Goal: Task Accomplishment & Management: Use online tool/utility

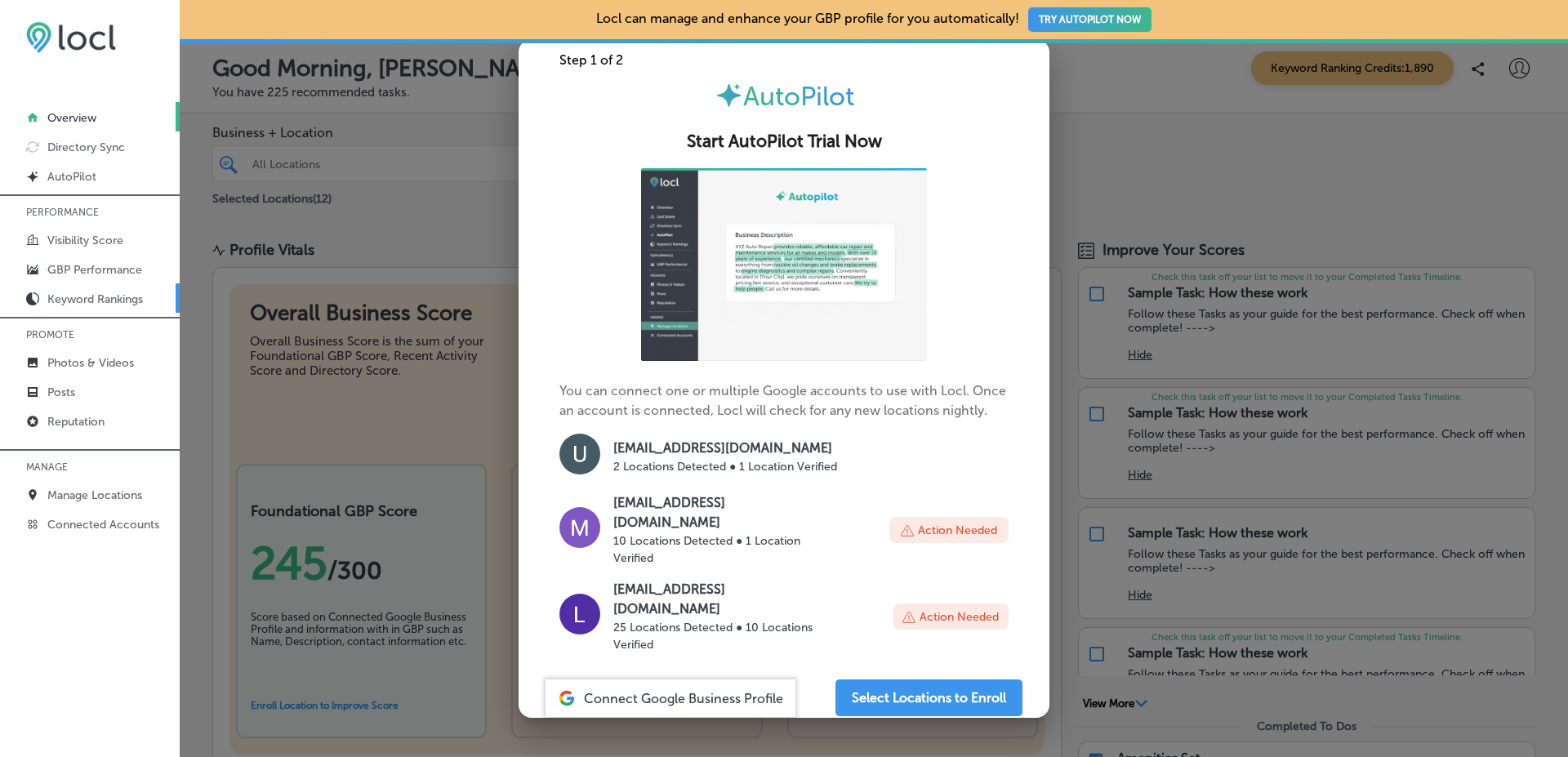
click at [112, 303] on p "Keyword Rankings" at bounding box center [95, 299] width 96 height 14
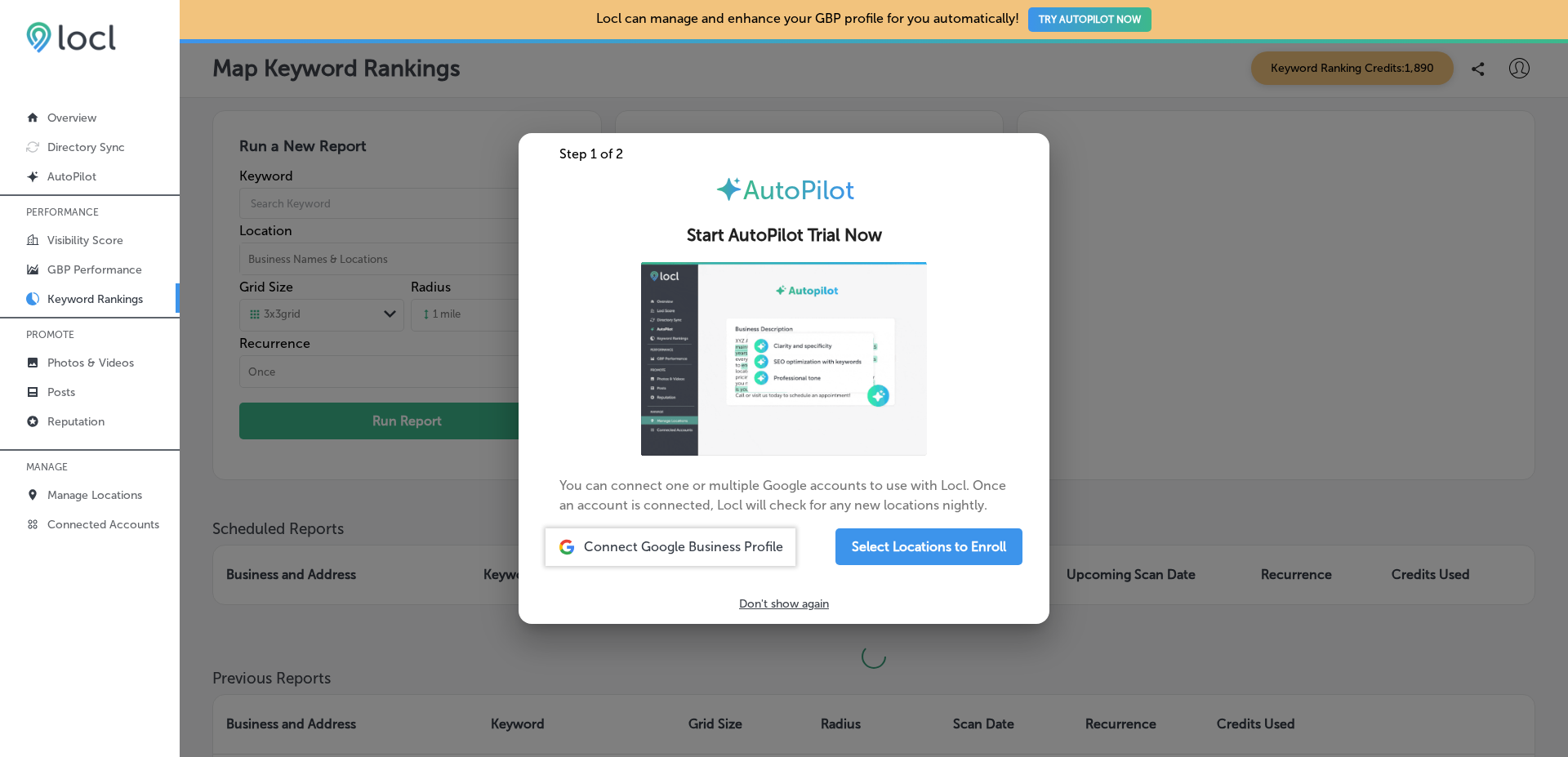
click at [429, 227] on div at bounding box center [784, 378] width 1568 height 757
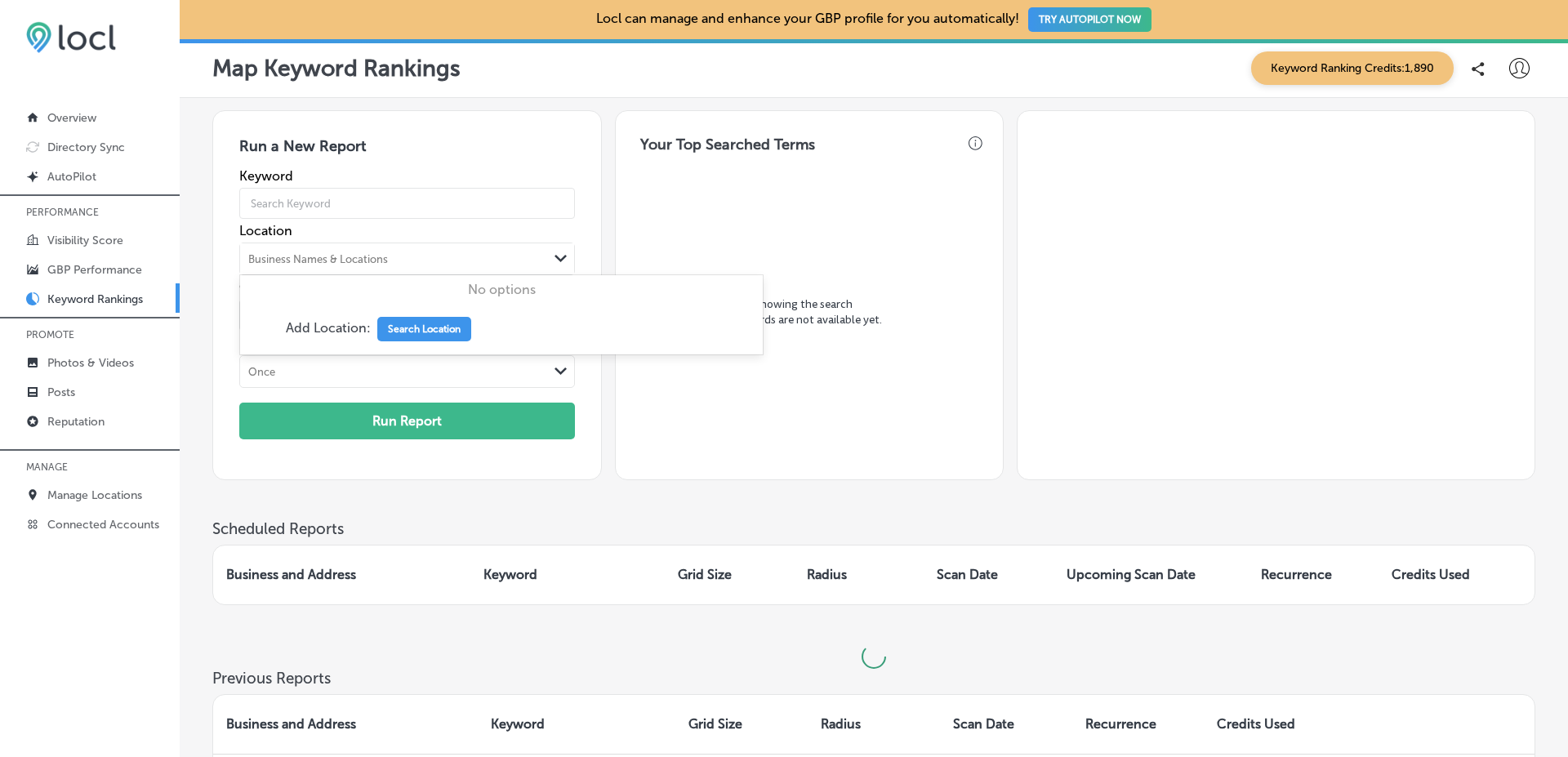
click at [408, 254] on div "Business Names & Locations" at bounding box center [394, 258] width 307 height 25
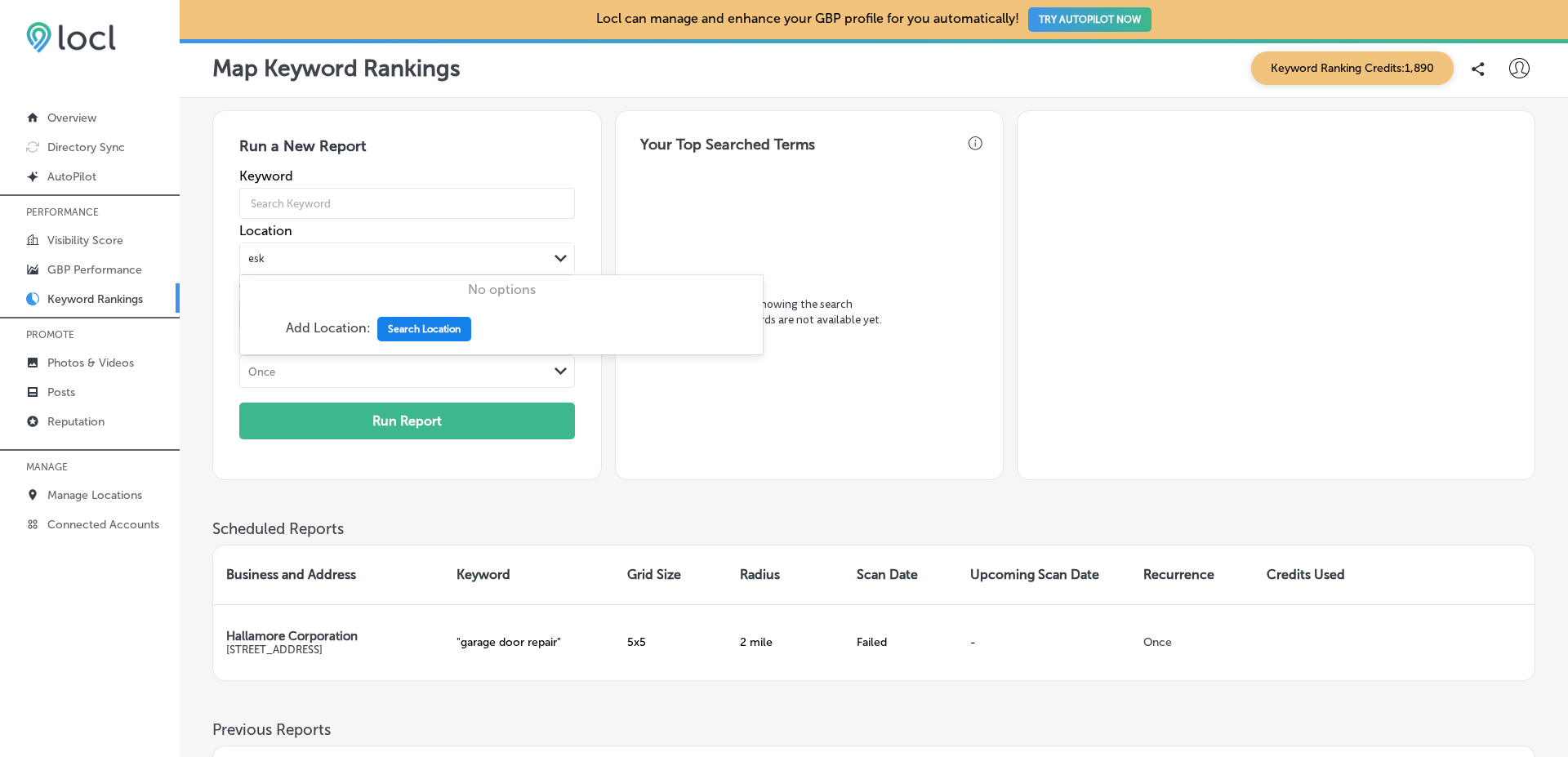
click at [411, 337] on button "Search Location" at bounding box center [424, 329] width 94 height 25
type input "esk"
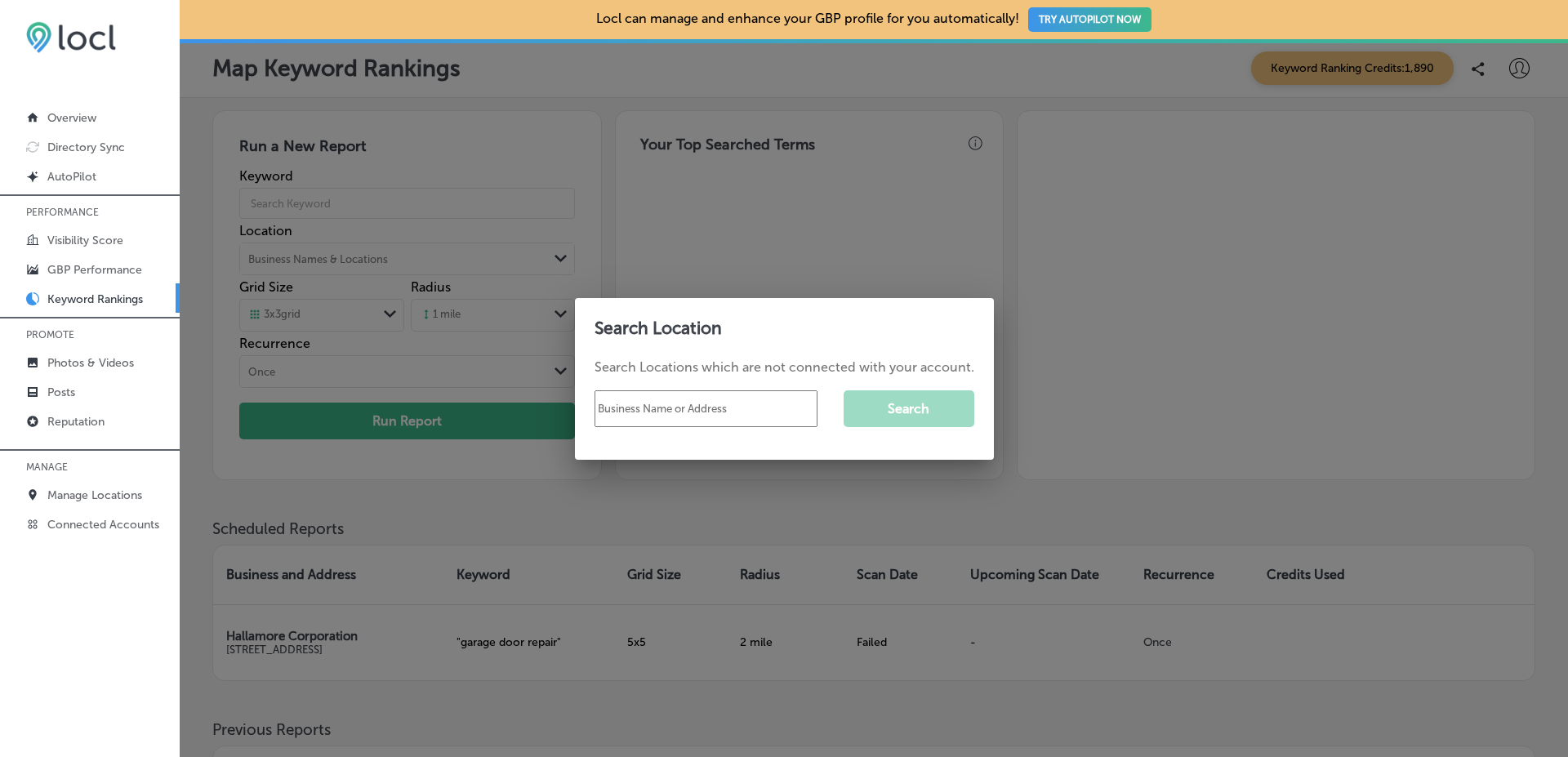
click at [687, 416] on input "text" at bounding box center [705, 408] width 223 height 37
type input "Esketchers"
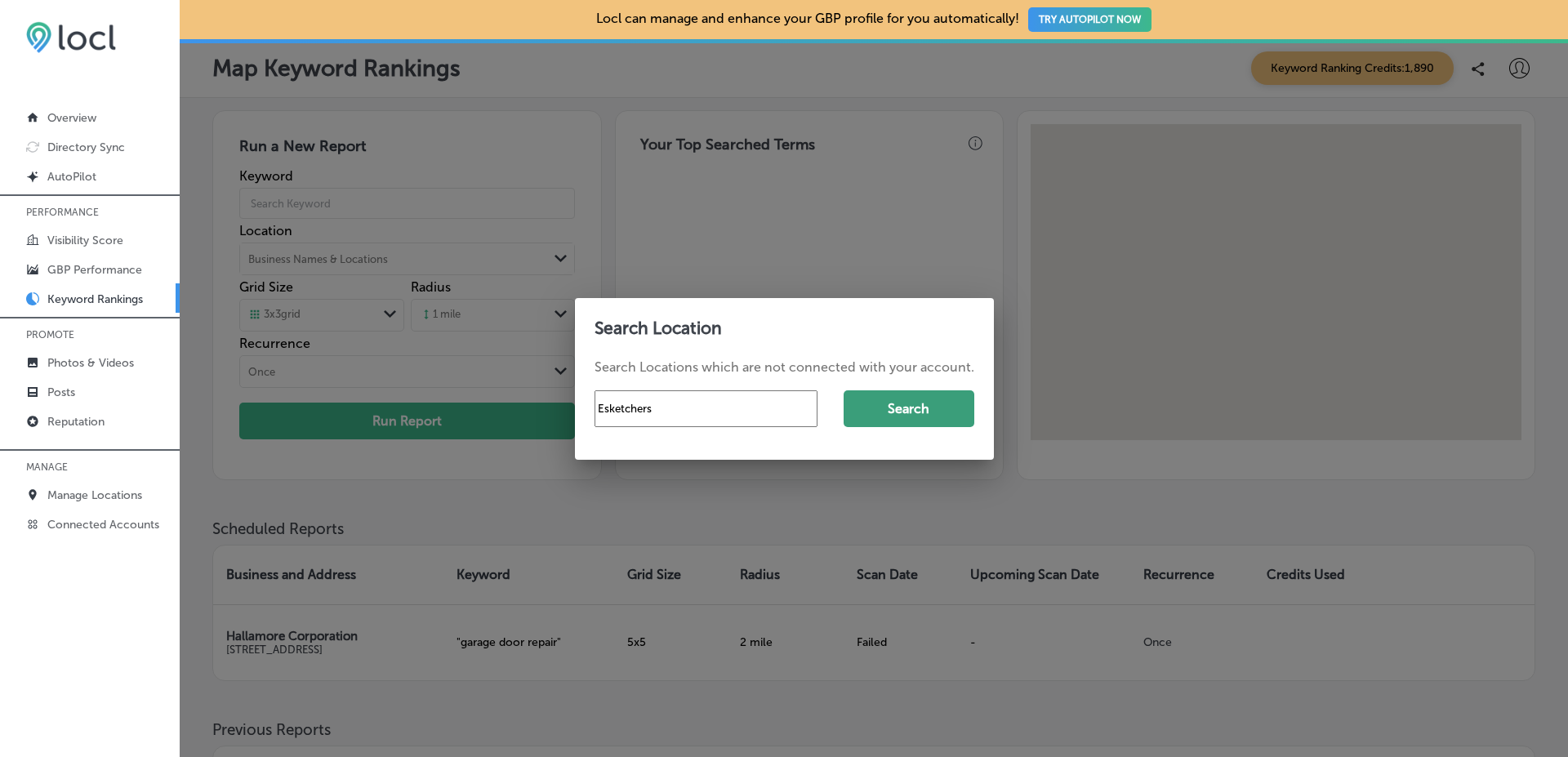
click at [932, 422] on button "Search" at bounding box center [909, 408] width 131 height 37
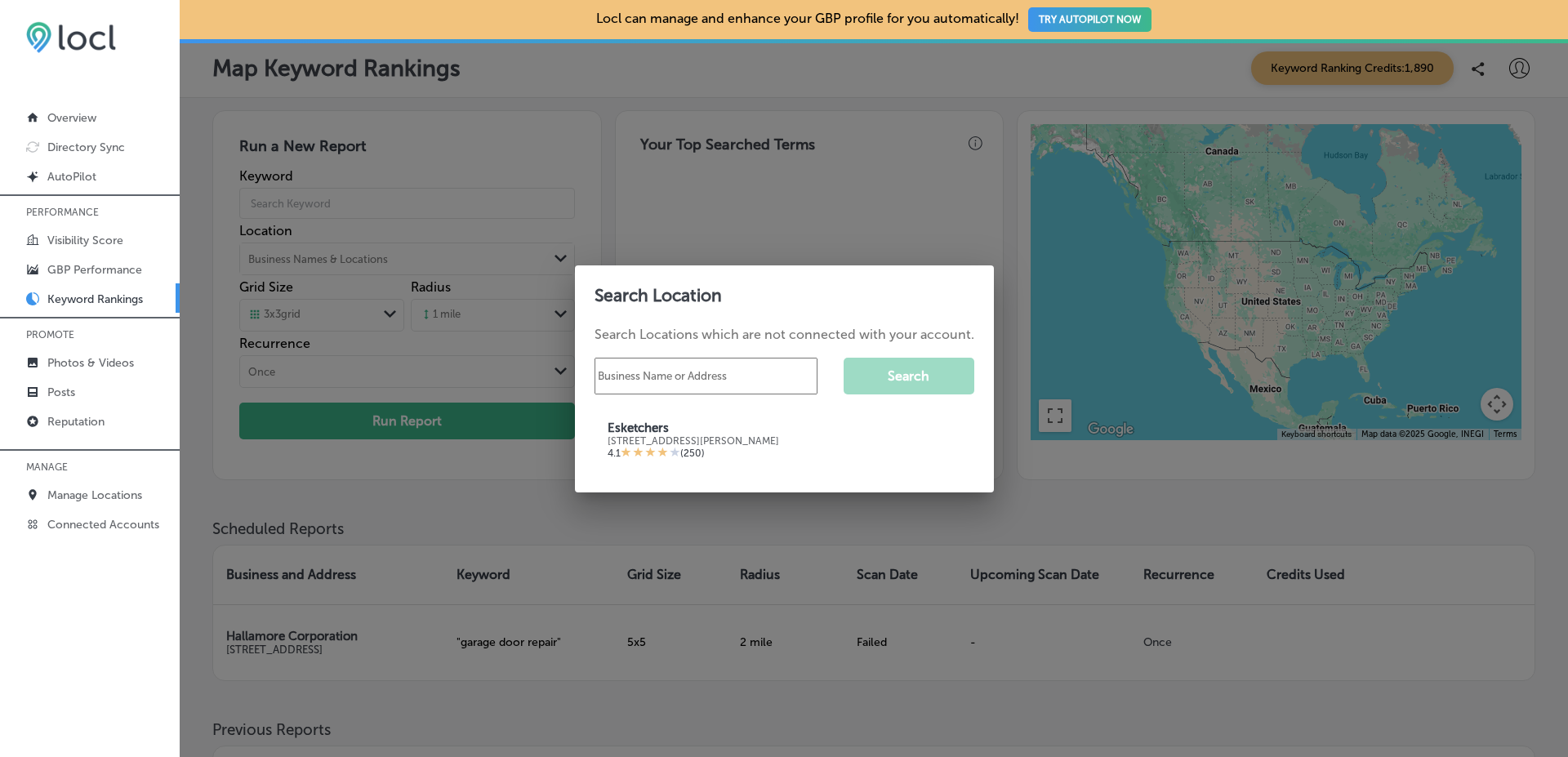
click at [702, 377] on input "text" at bounding box center [705, 376] width 223 height 37
type input "emporiu"
click at [447, 221] on div at bounding box center [784, 378] width 1568 height 757
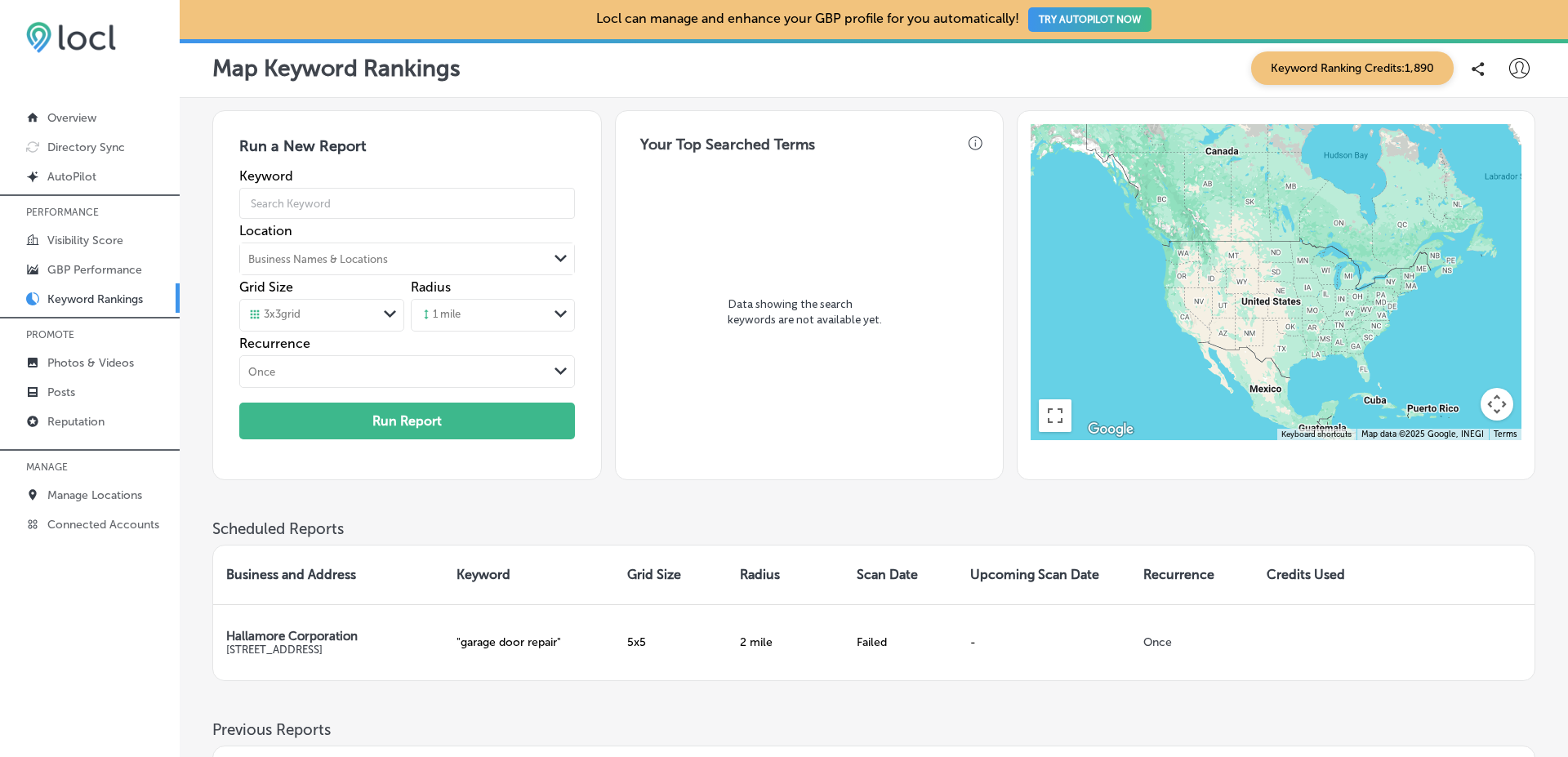
click at [423, 252] on div "Business Names & Locations" at bounding box center [394, 258] width 307 height 25
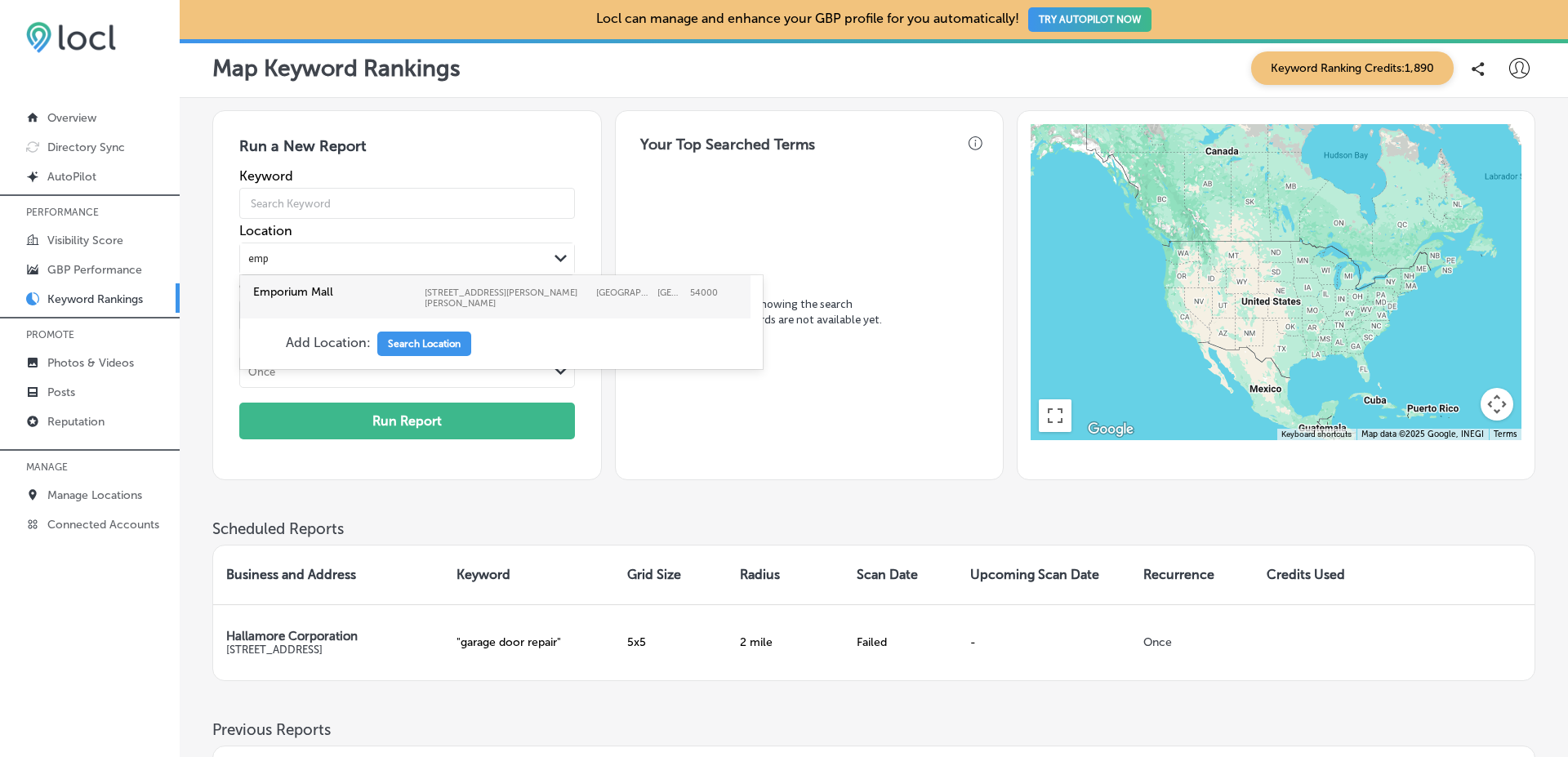
click at [384, 297] on label "Emporium Mall" at bounding box center [334, 291] width 164 height 14
type input "emp"
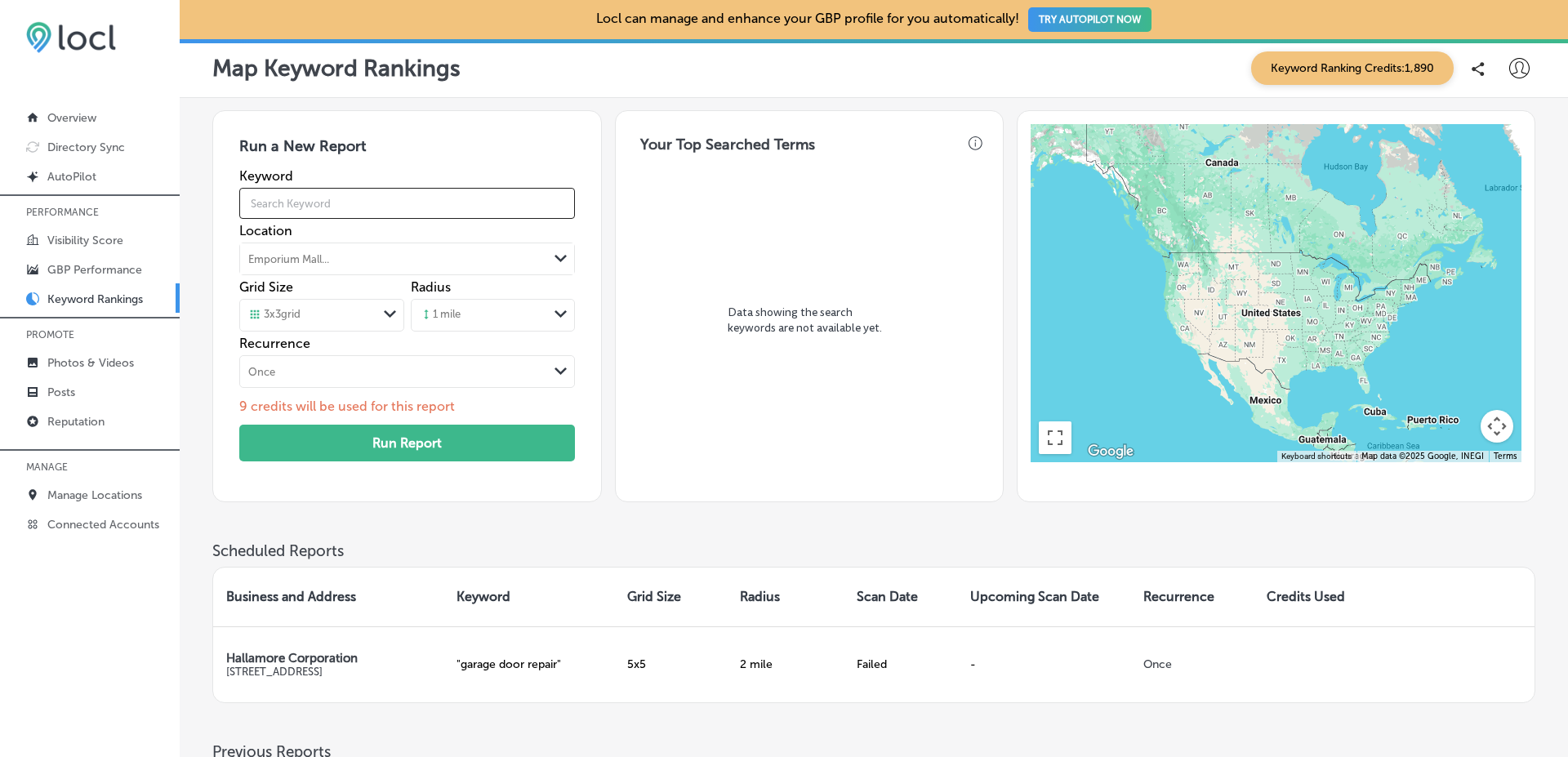
click at [373, 216] on input "text" at bounding box center [407, 203] width 335 height 45
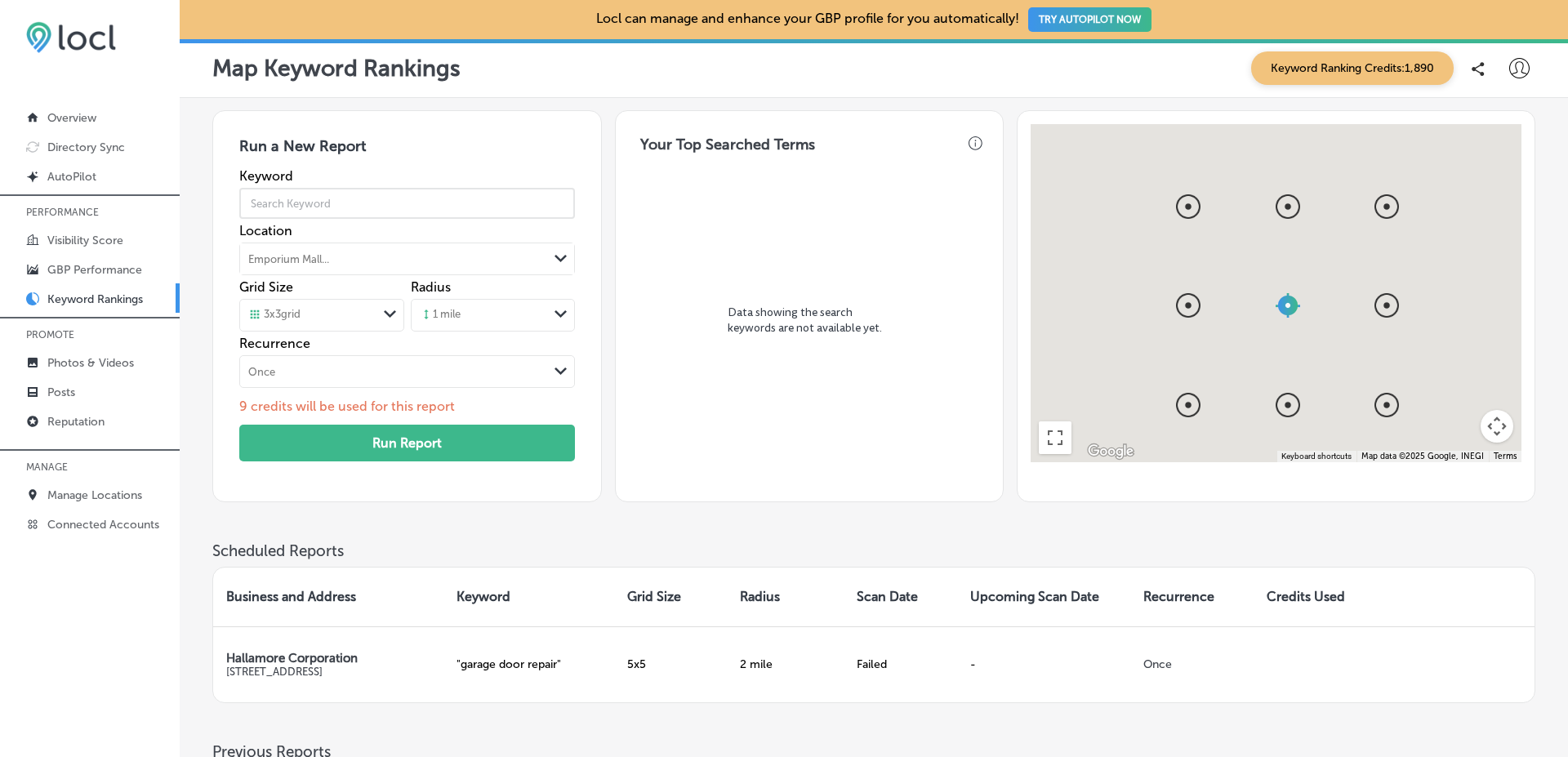
type input "emporium mall"
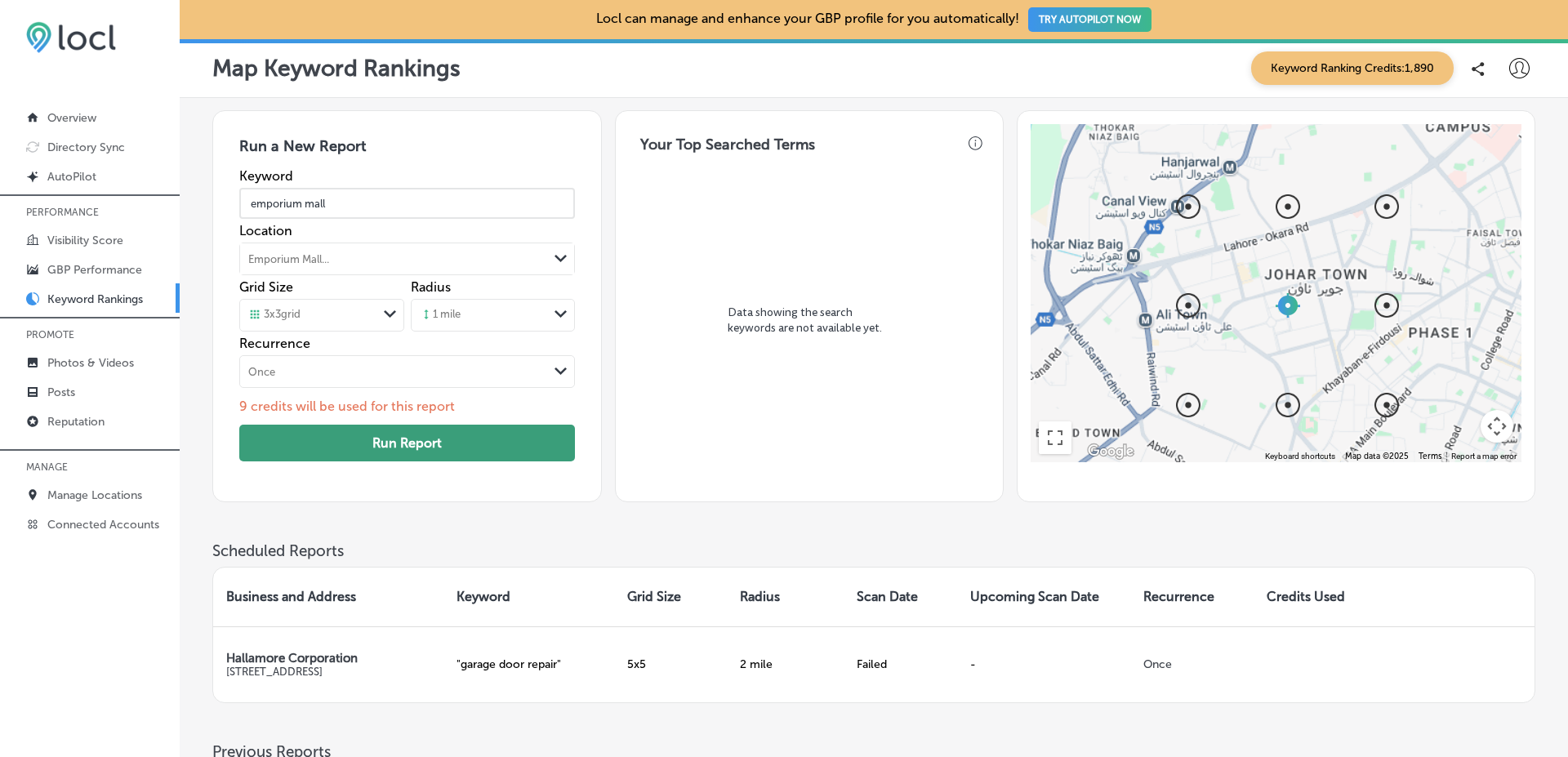
click at [365, 426] on button "Run Report" at bounding box center [407, 443] width 335 height 37
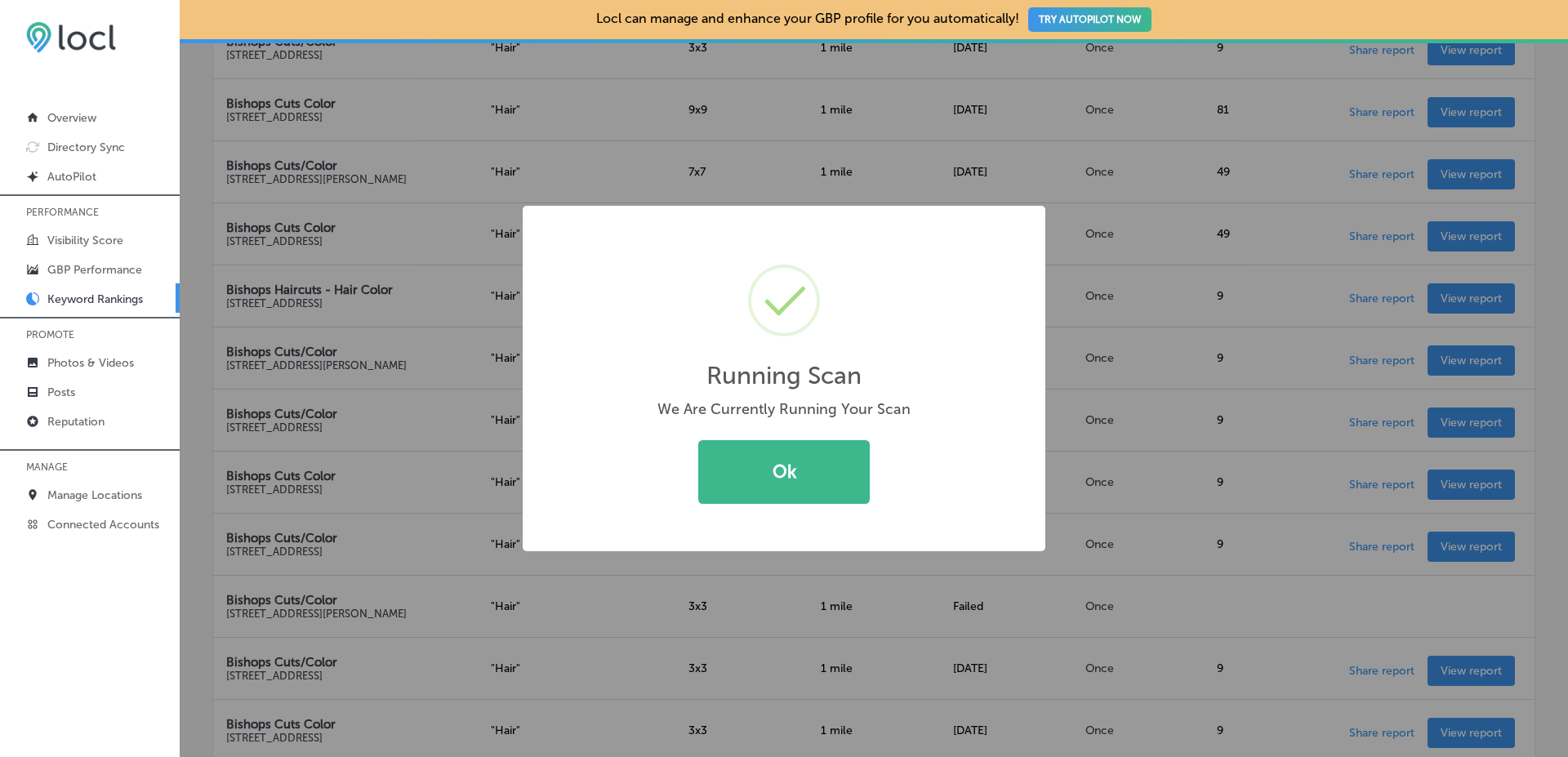
scroll to position [1400, 0]
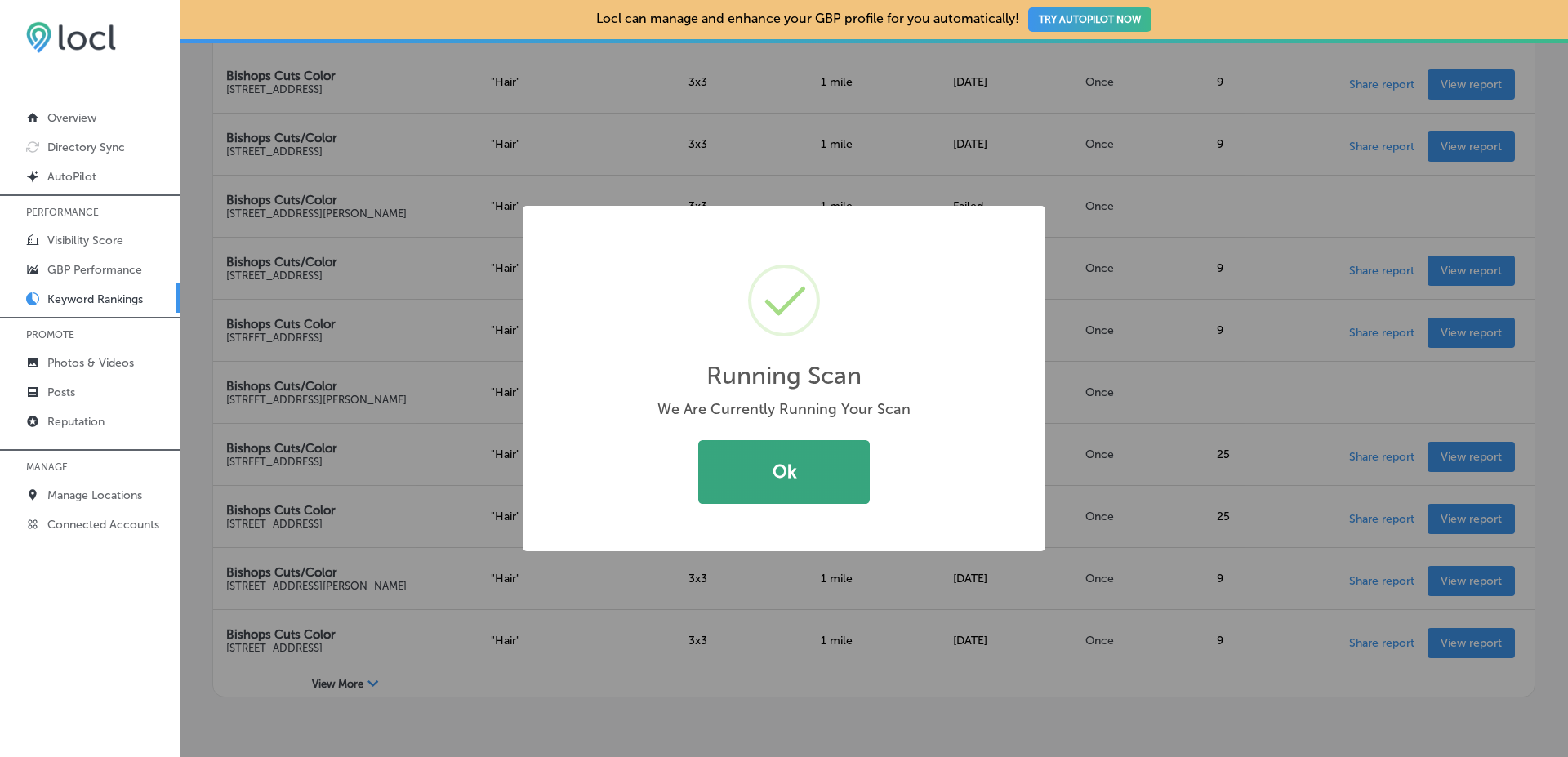
click at [759, 451] on button "Ok" at bounding box center [783, 471] width 171 height 63
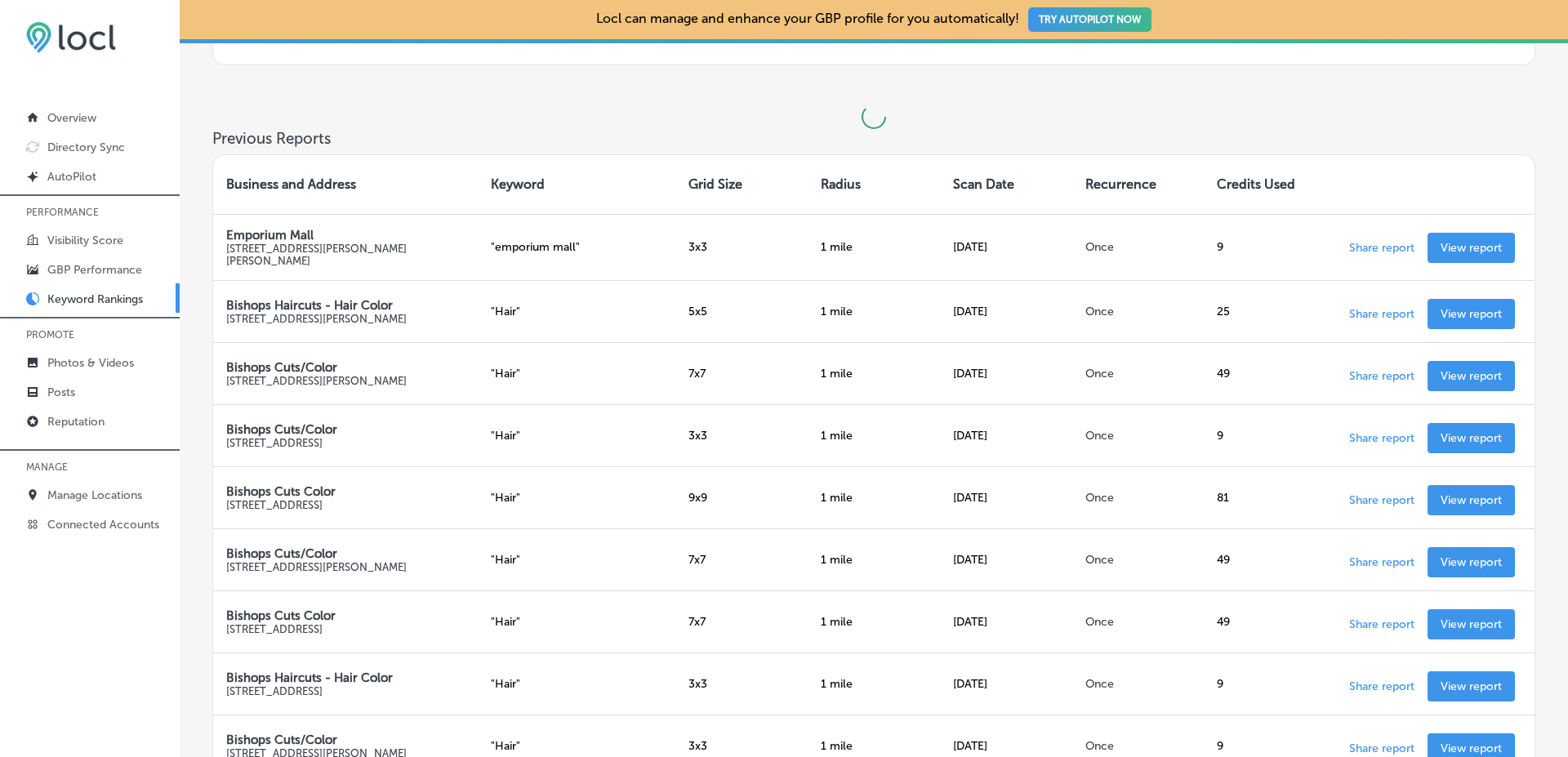
scroll to position [0, 0]
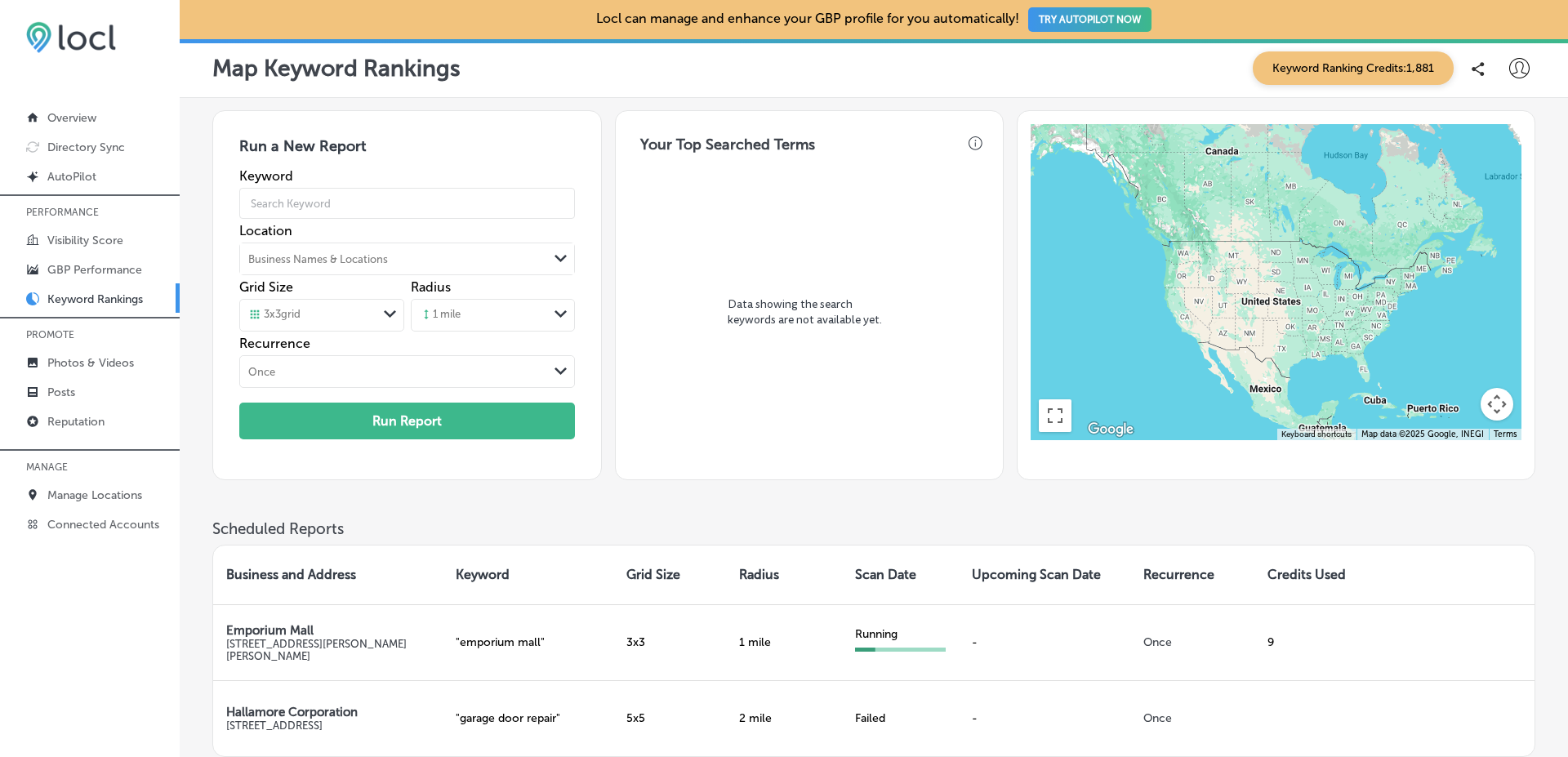
click at [393, 262] on div "Business Names & Locations" at bounding box center [394, 258] width 307 height 25
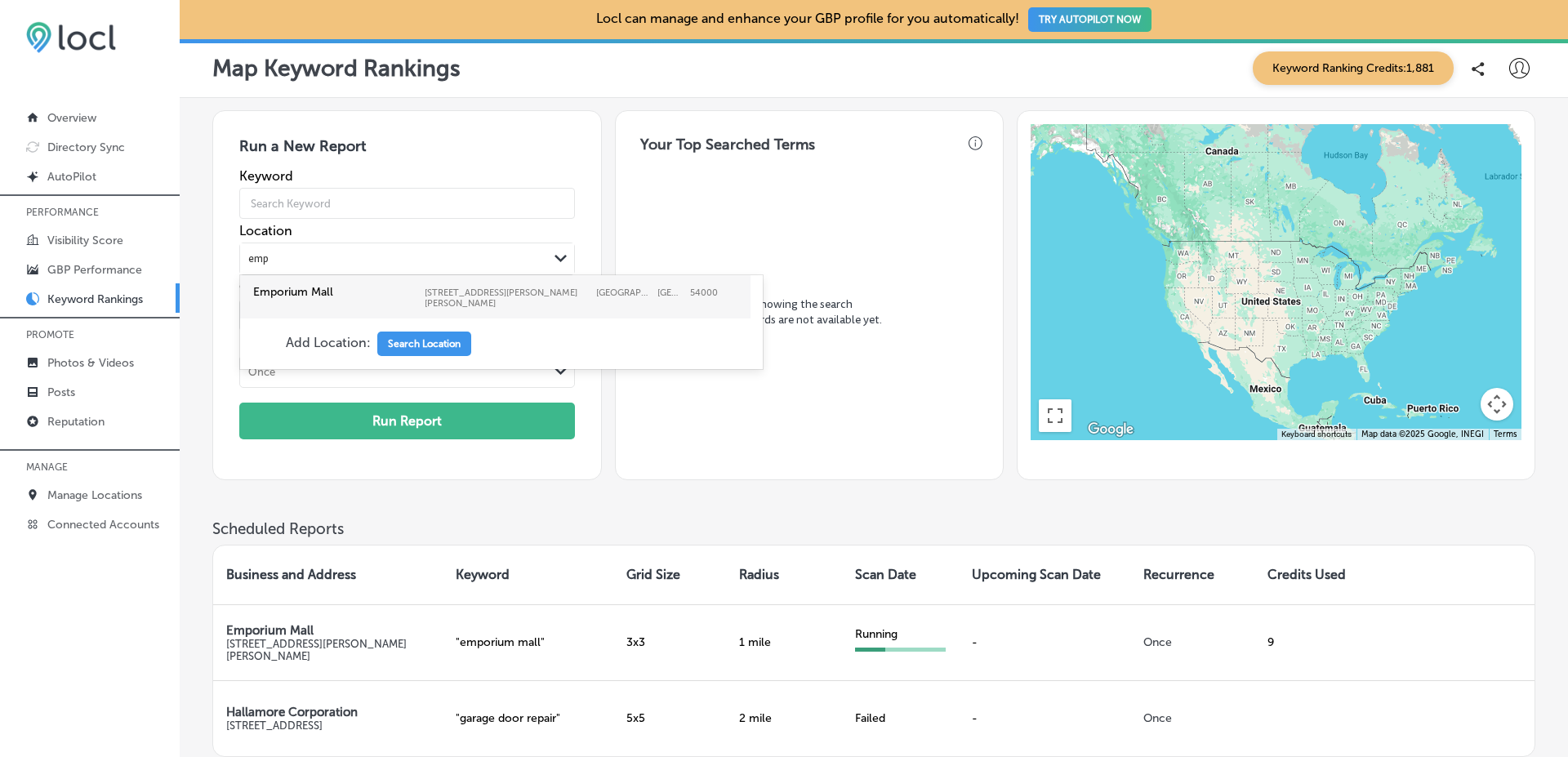
click at [382, 292] on label "Emporium Mall" at bounding box center [334, 291] width 164 height 14
type input "emp"
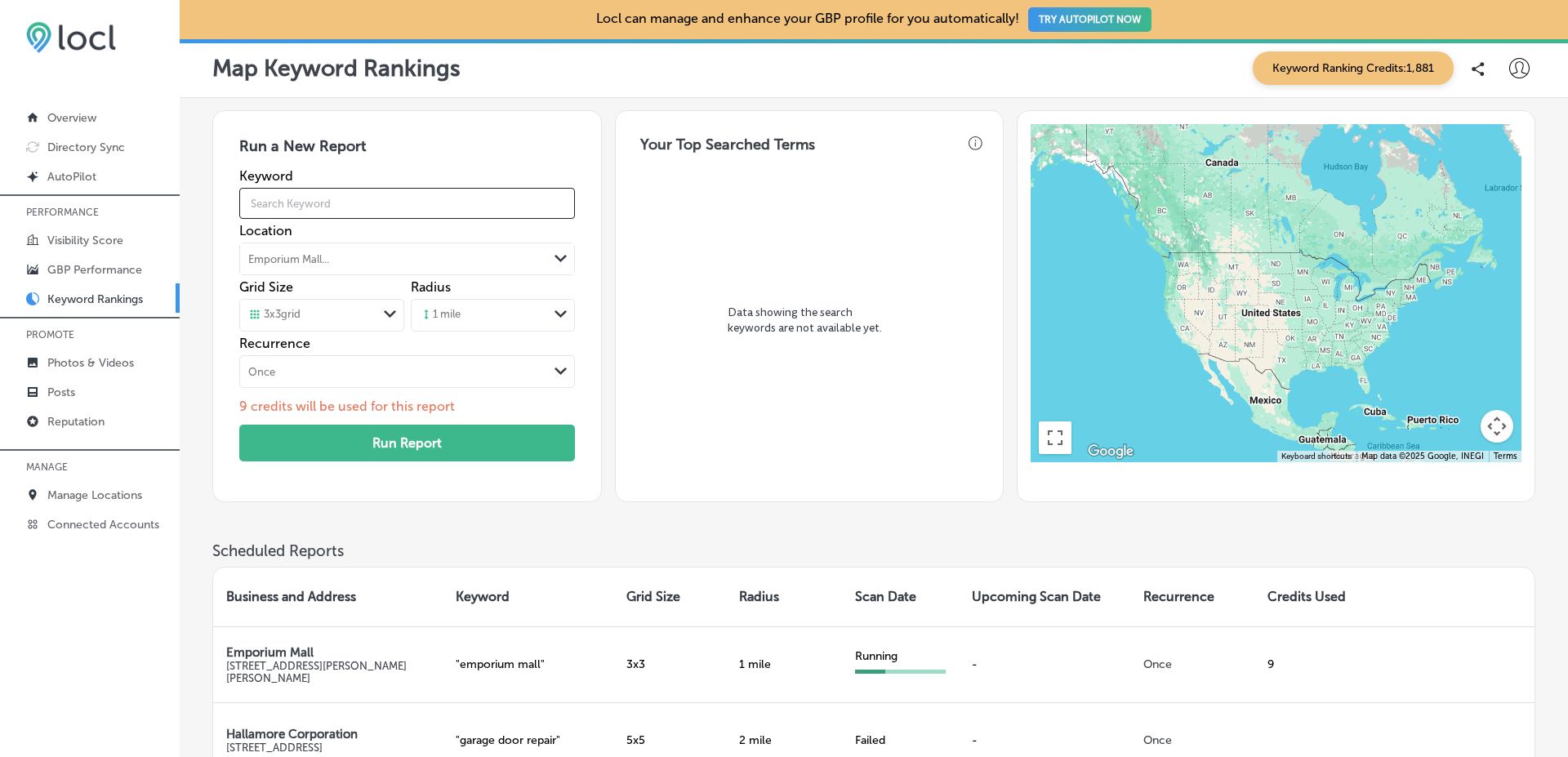
click at [381, 211] on input "text" at bounding box center [407, 203] width 335 height 45
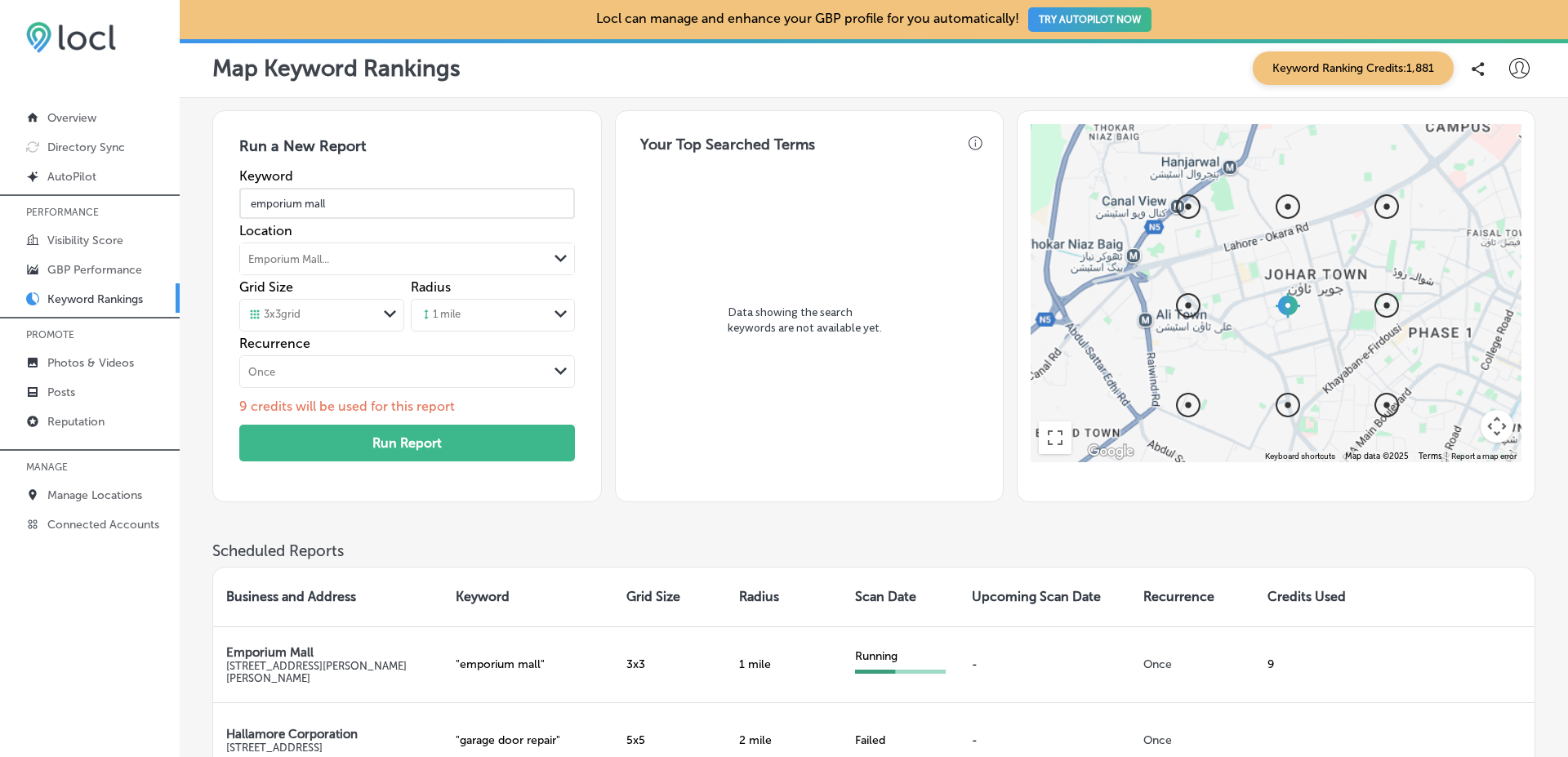
click at [316, 202] on input "emporium mall" at bounding box center [407, 203] width 335 height 45
type input "emporium"
click at [395, 153] on h3 "Run a New Report" at bounding box center [407, 152] width 335 height 31
click at [431, 454] on button "Run Report" at bounding box center [407, 443] width 335 height 37
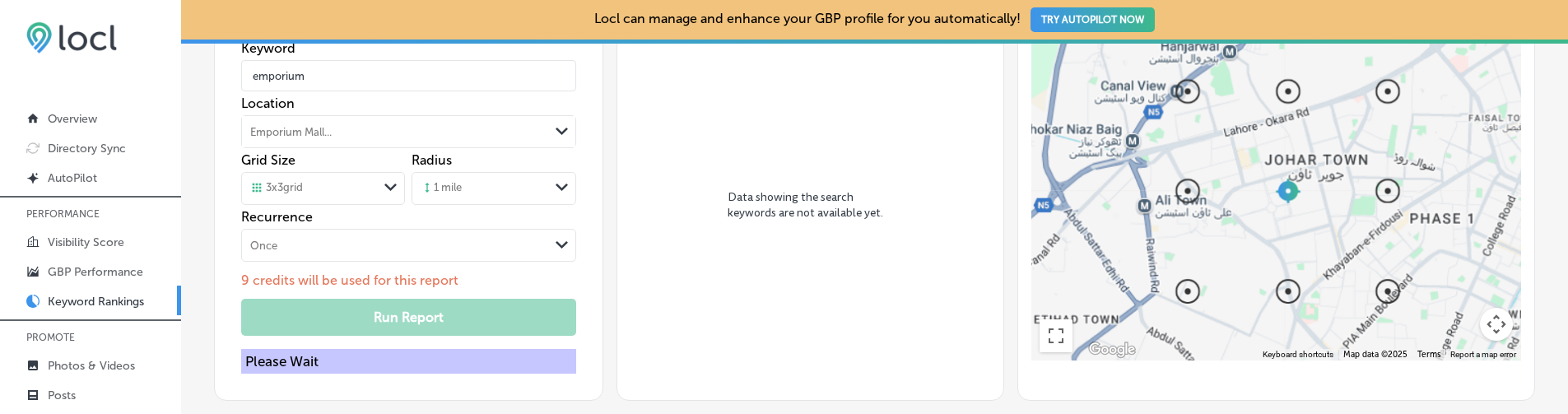
scroll to position [92, 0]
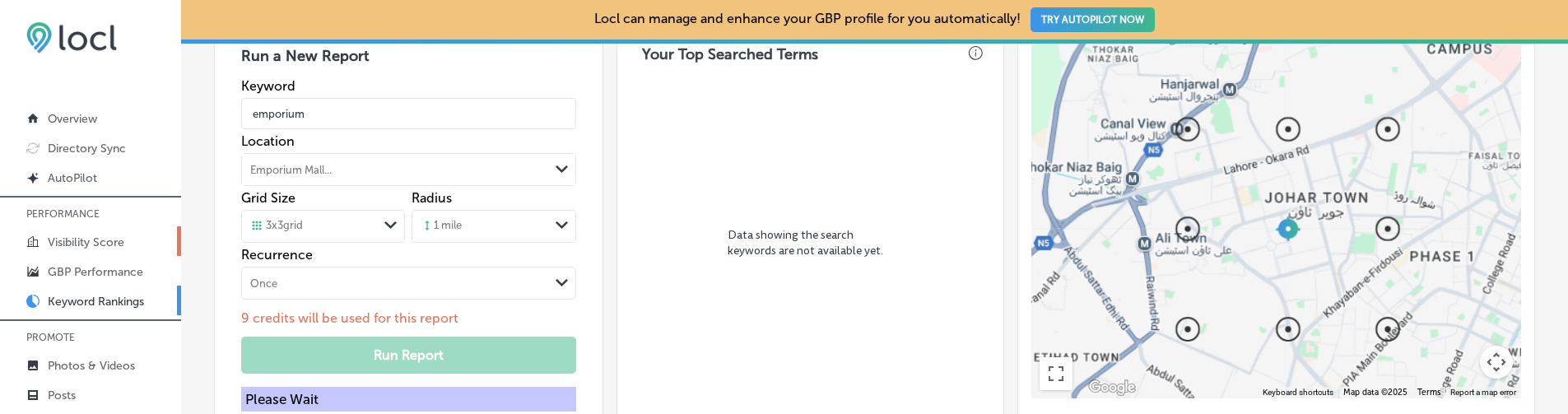
click at [122, 239] on p "Visibility Score" at bounding box center [86, 242] width 76 height 14
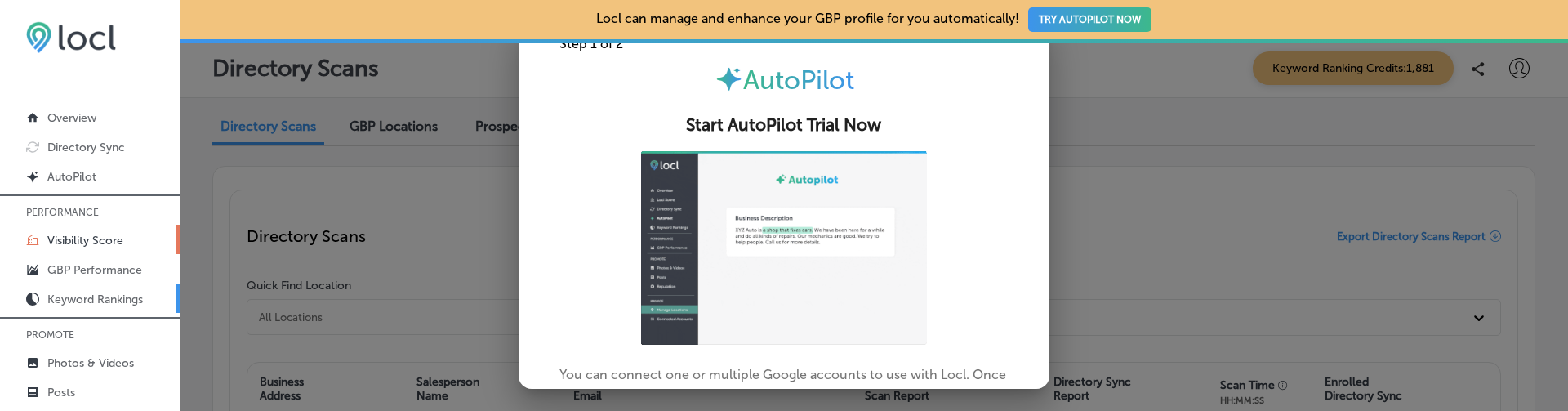
click at [123, 296] on p "Keyword Rankings" at bounding box center [95, 299] width 96 height 14
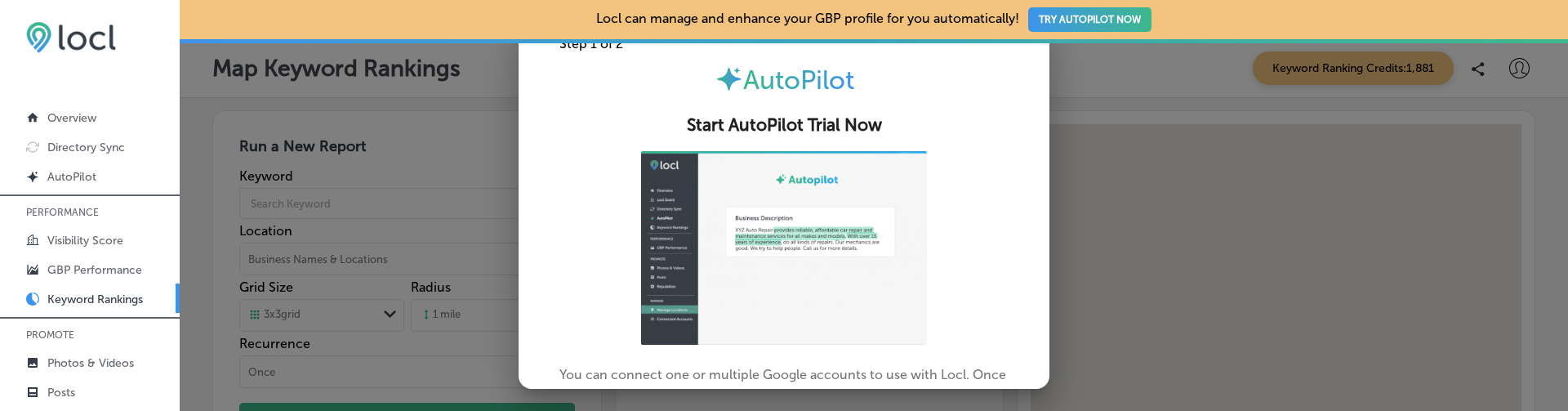
click at [496, 134] on div at bounding box center [784, 206] width 1568 height 411
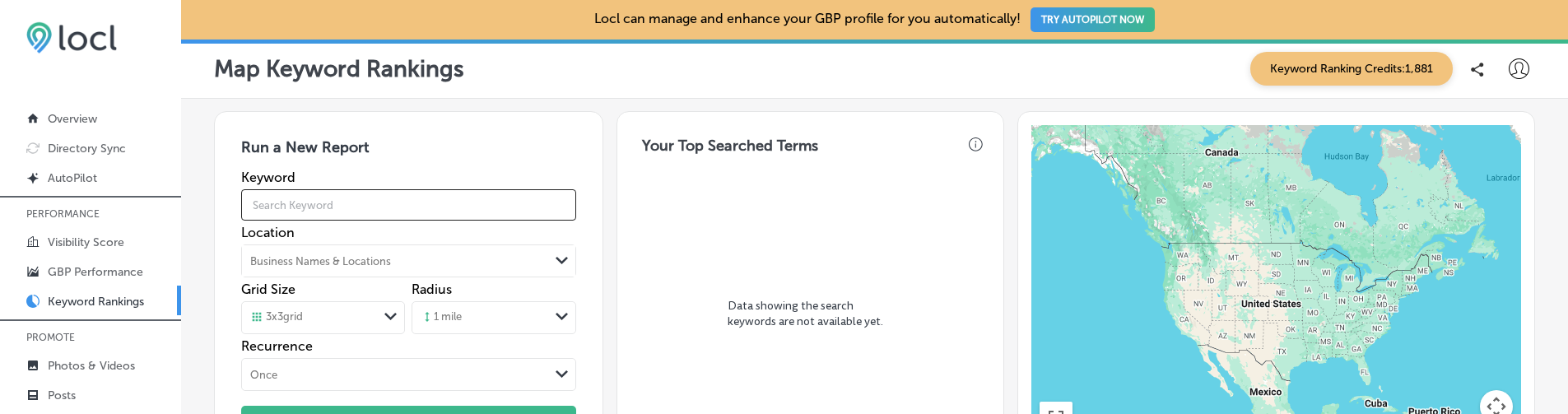
click at [386, 200] on input "text" at bounding box center [408, 205] width 334 height 46
type input "emporium"
click at [363, 271] on div "Business Names & Locations Path Created with Sketch." at bounding box center [408, 260] width 334 height 33
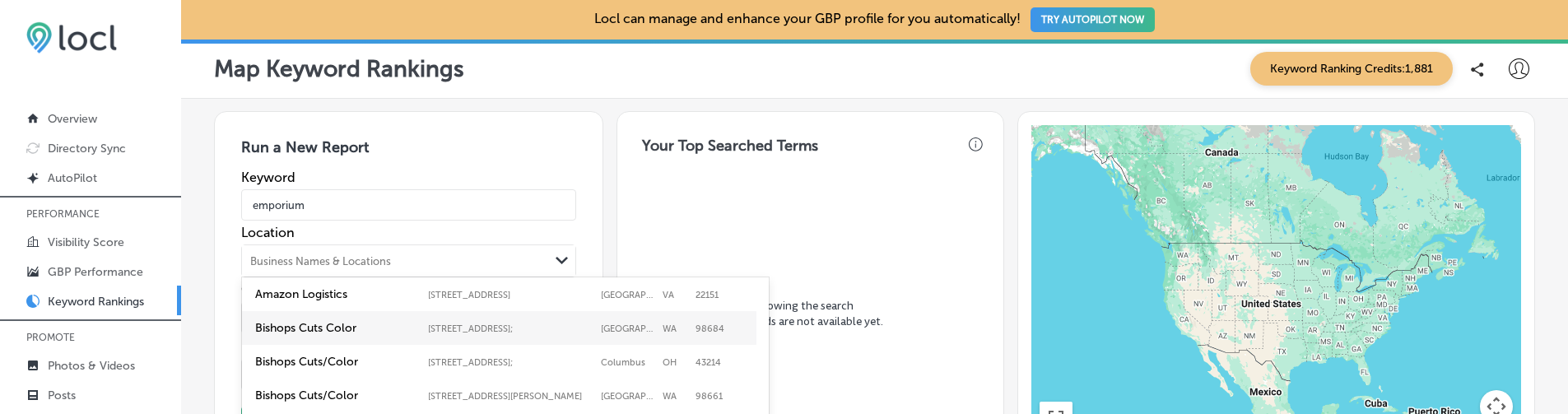
click at [363, 278] on div "Amazon Logistics [STREET_ADDRESS][GEOGRAPHIC_DATA] [STREET_ADDRESS][GEOGRAPHIC_…" at bounding box center [506, 401] width 527 height 247
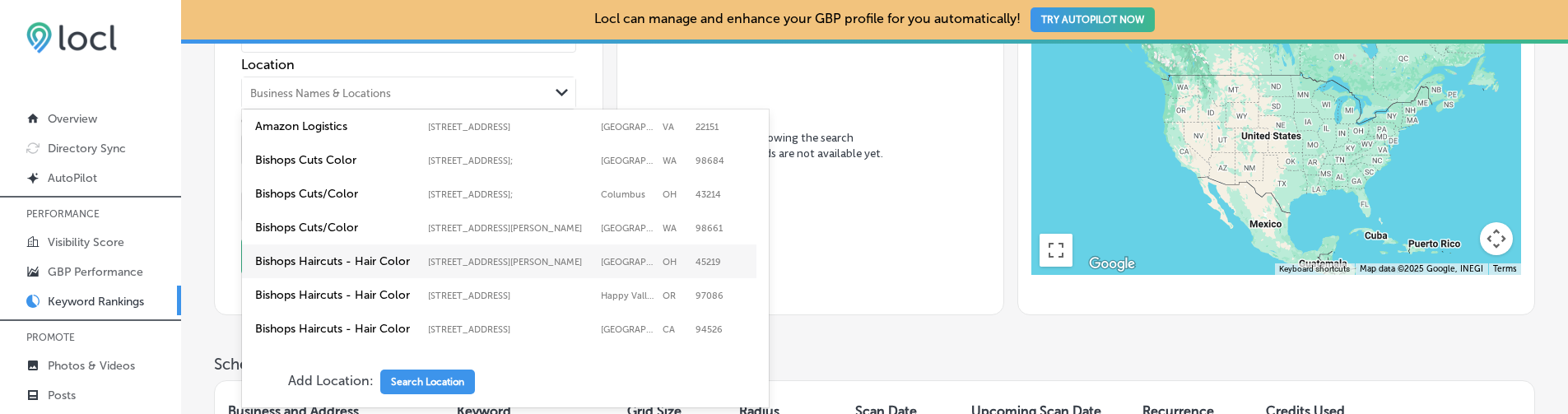
scroll to position [168, 0]
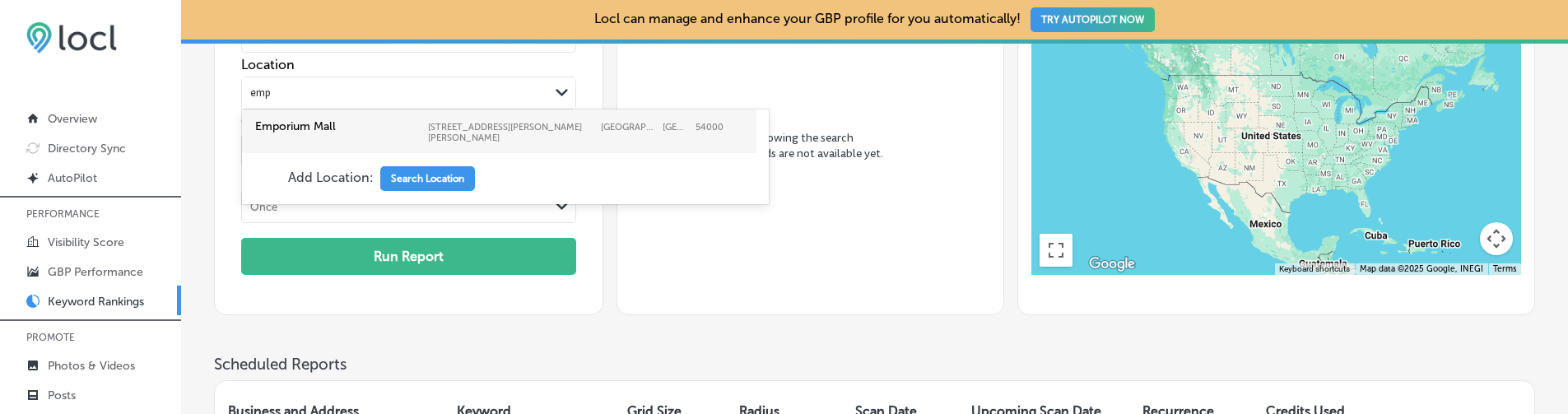
click at [348, 131] on label "Emporium Mall" at bounding box center [337, 126] width 165 height 14
type input "emp"
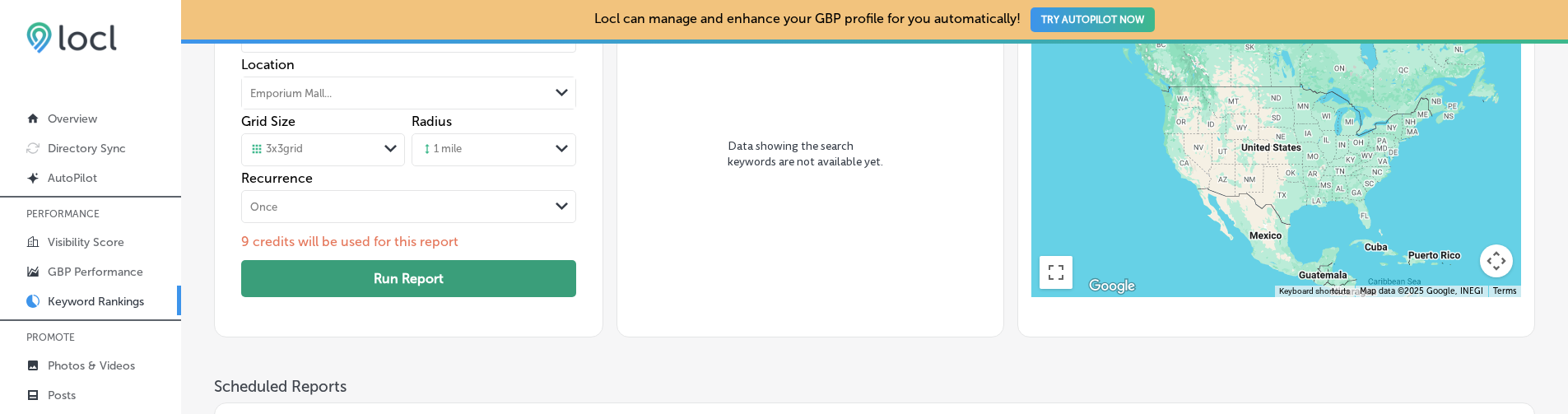
click at [390, 273] on button "Run Report" at bounding box center [408, 279] width 334 height 37
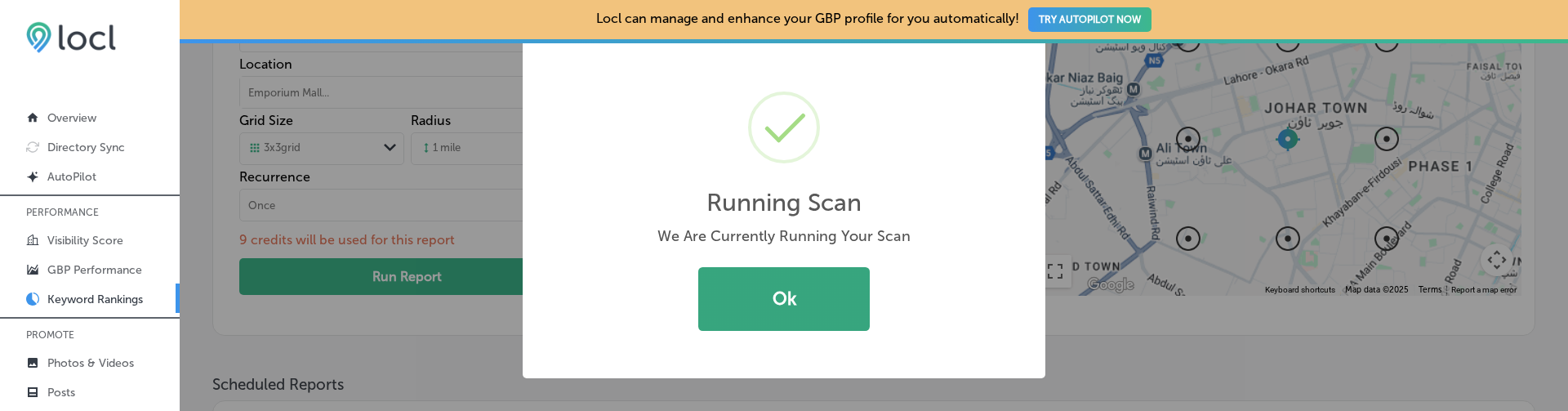
click at [752, 306] on button "Ok" at bounding box center [783, 298] width 171 height 63
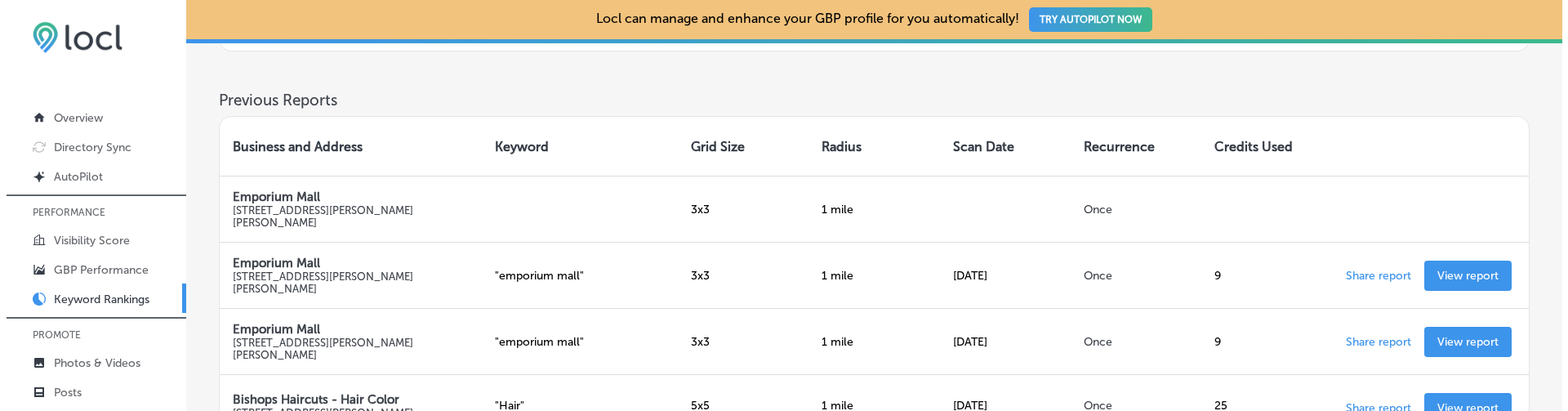
scroll to position [760, 0]
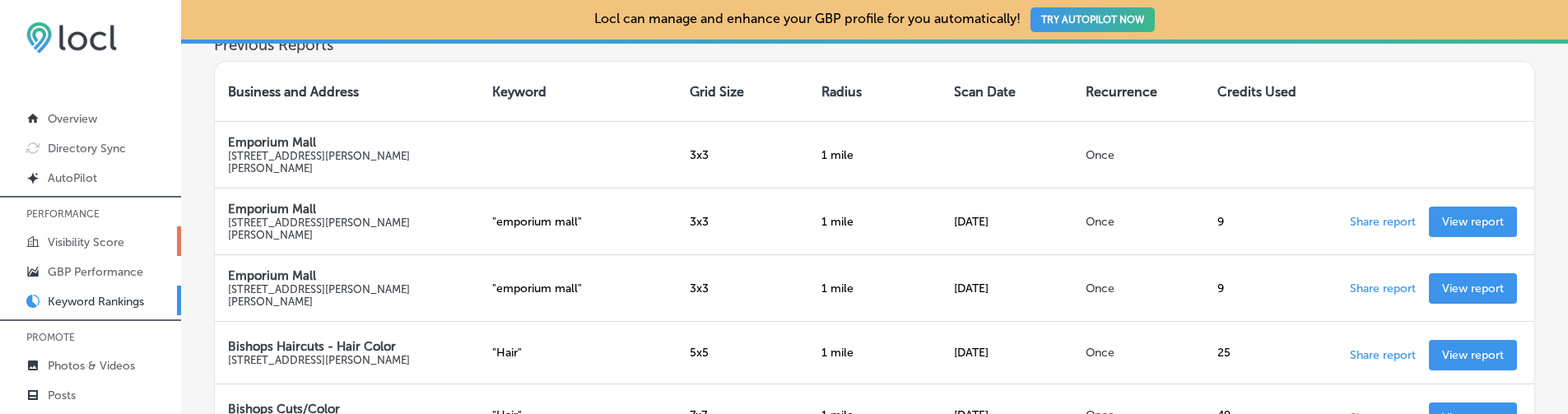
click at [139, 242] on link "Visibility Score" at bounding box center [91, 240] width 181 height 30
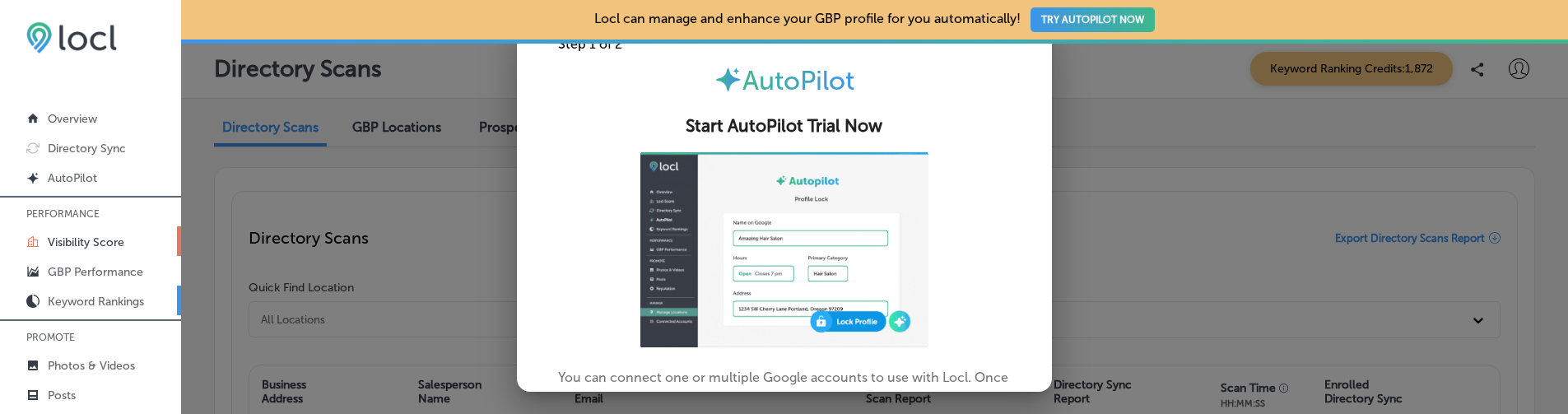
click at [153, 302] on link "Keyword Rankings" at bounding box center [91, 300] width 181 height 30
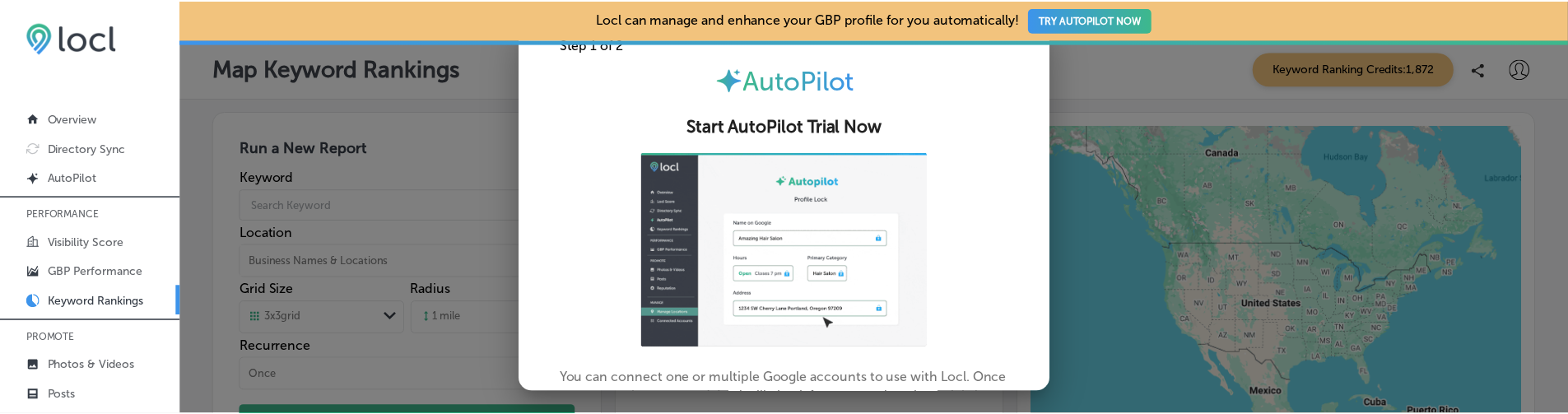
scroll to position [145, 0]
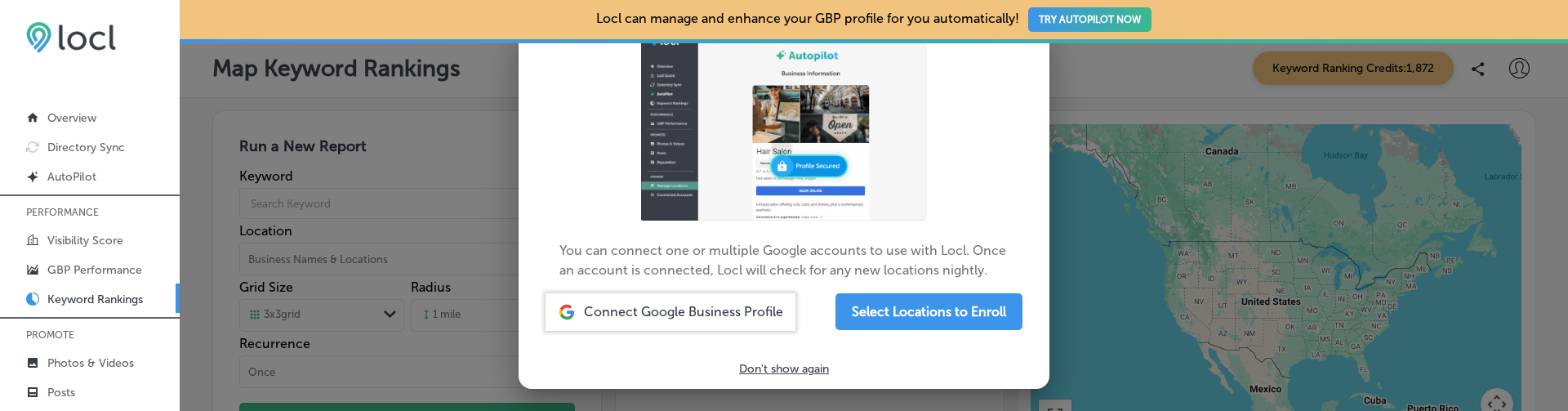
click at [371, 159] on div at bounding box center [784, 206] width 1568 height 411
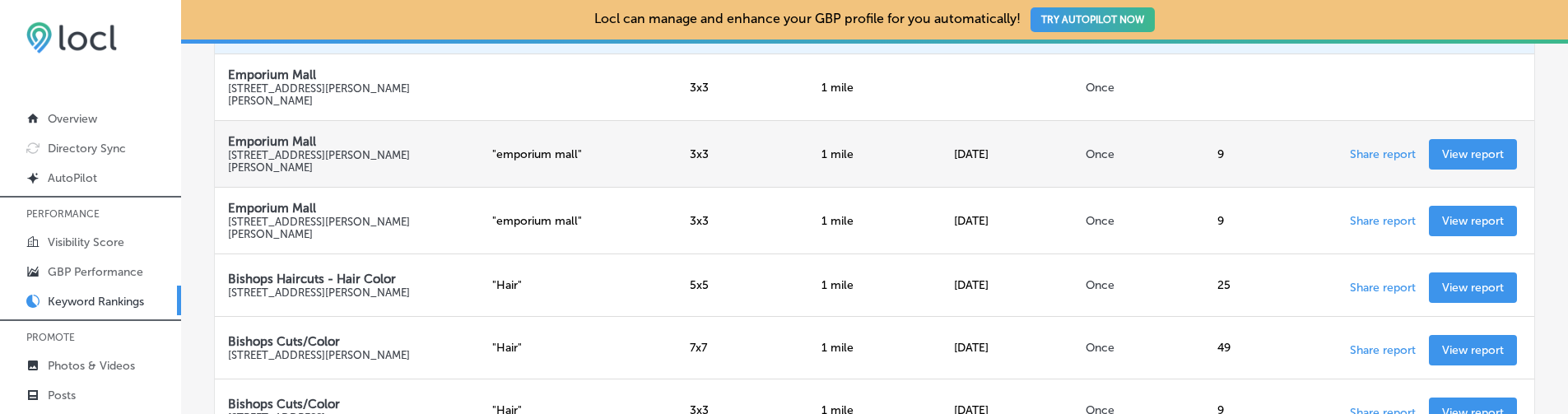
scroll to position [745, 0]
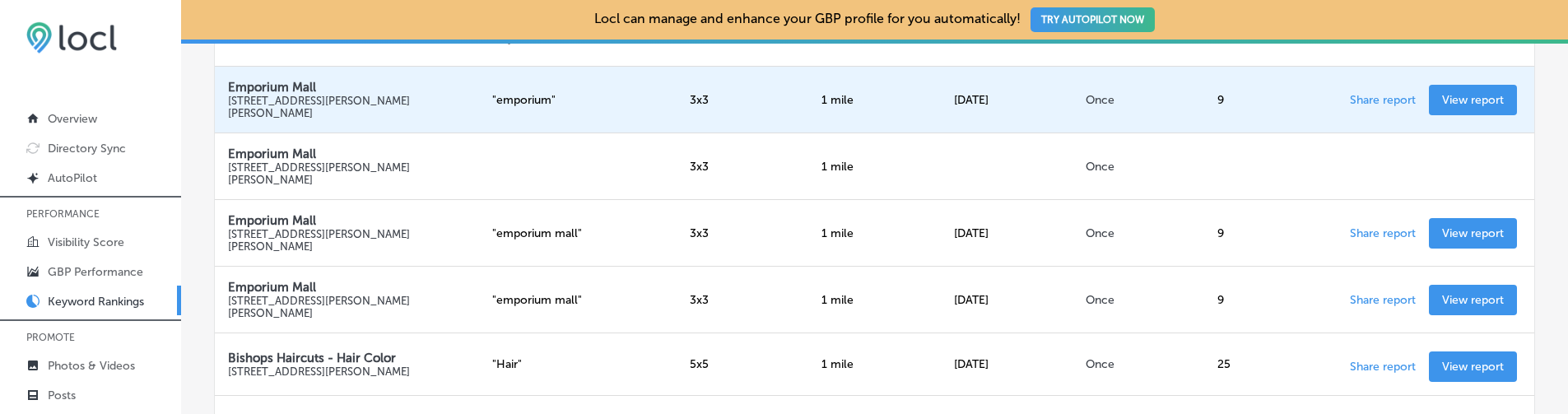
click at [1442, 100] on p "View report" at bounding box center [1473, 99] width 62 height 14
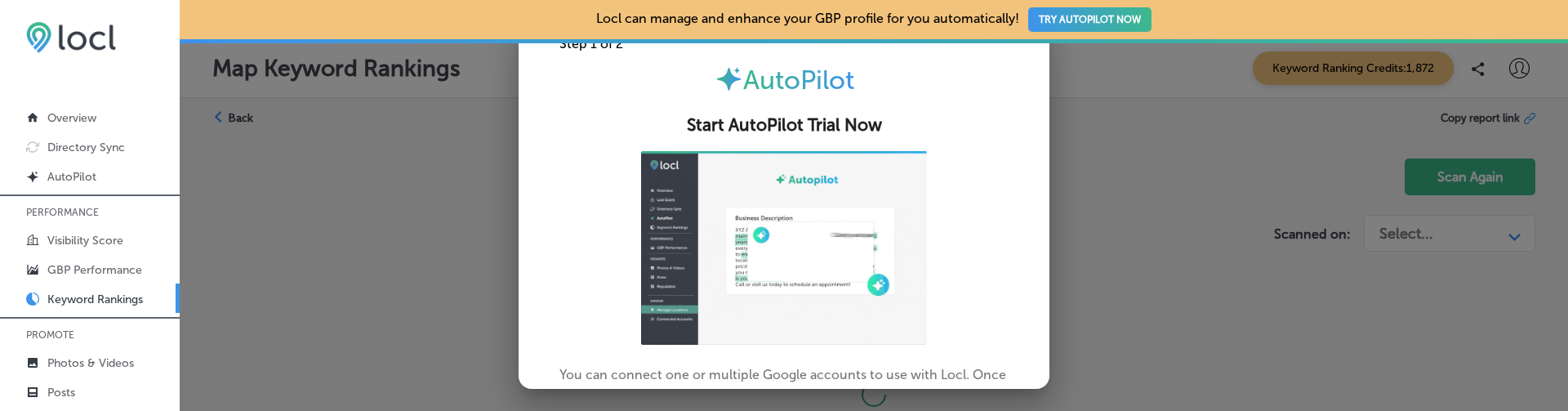
click at [505, 309] on div at bounding box center [784, 206] width 1568 height 411
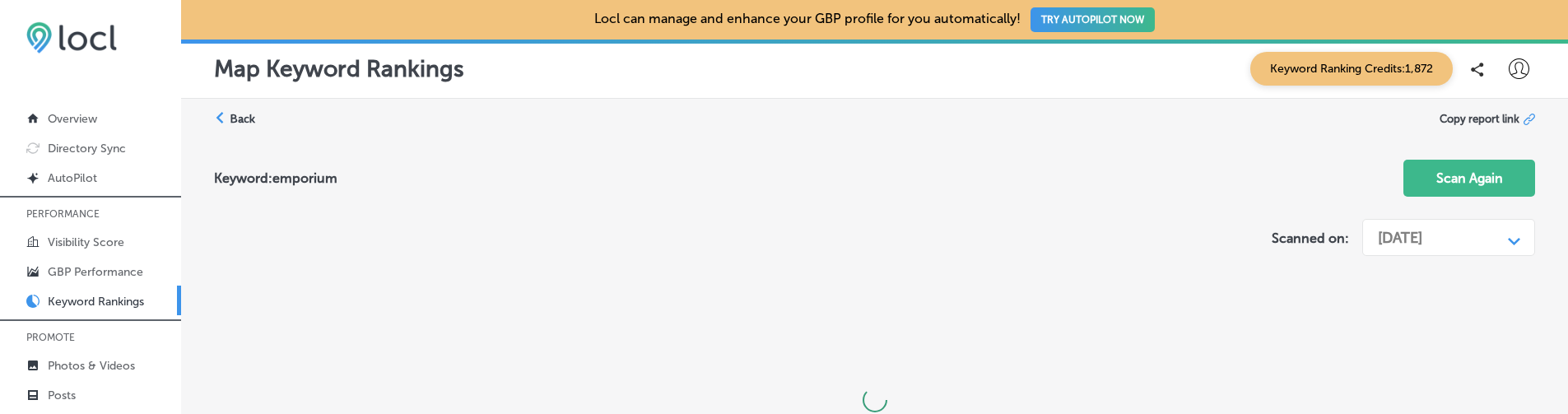
click at [582, 152] on div "Keyword: emporium Scan Again" at bounding box center [874, 179] width 1321 height 66
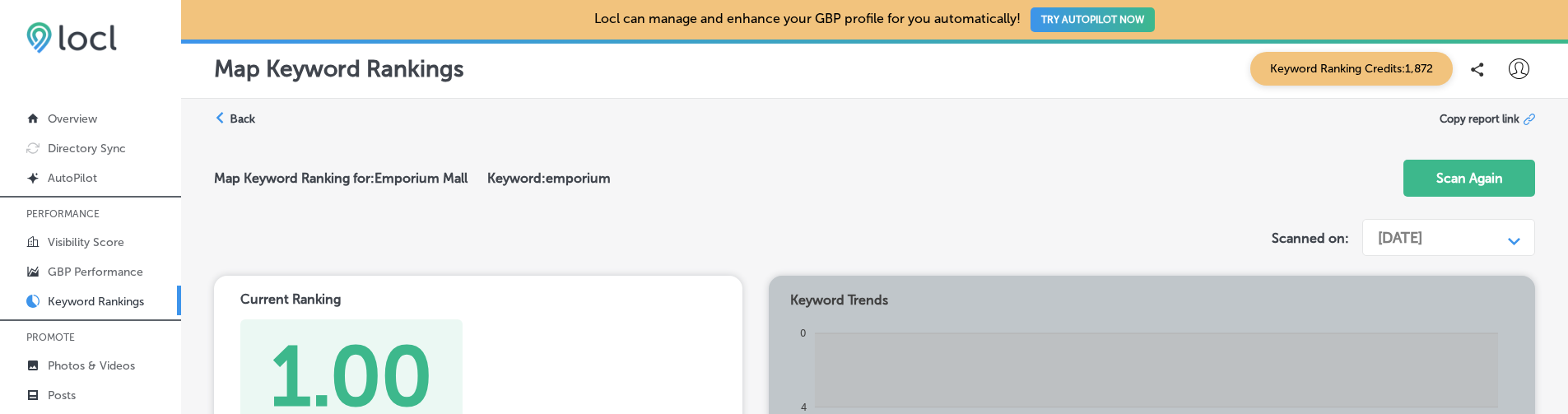
click at [245, 112] on label "Back" at bounding box center [242, 118] width 26 height 15
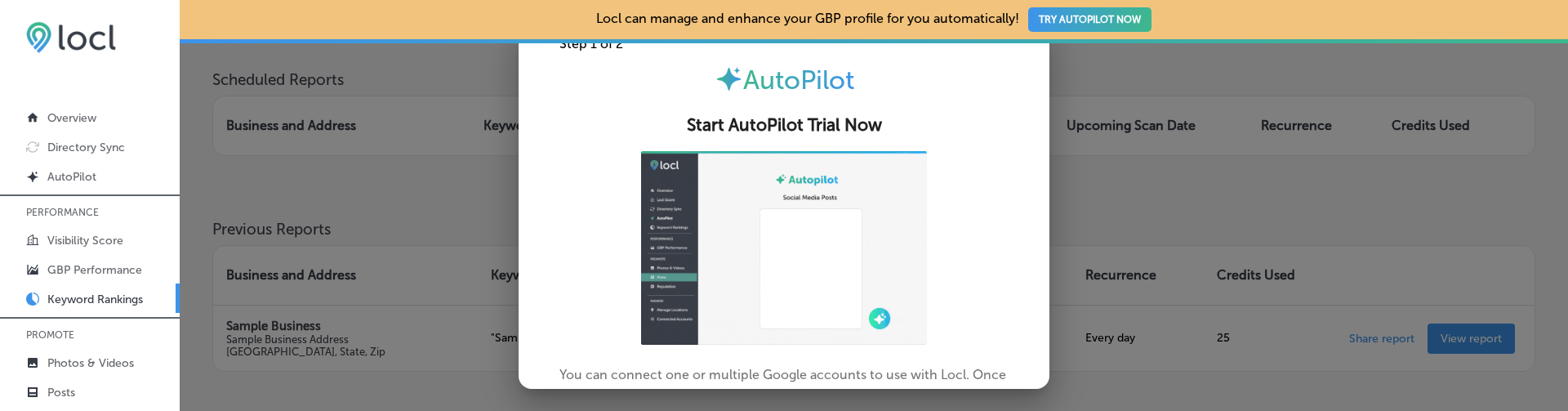
click at [454, 250] on div at bounding box center [784, 206] width 1568 height 411
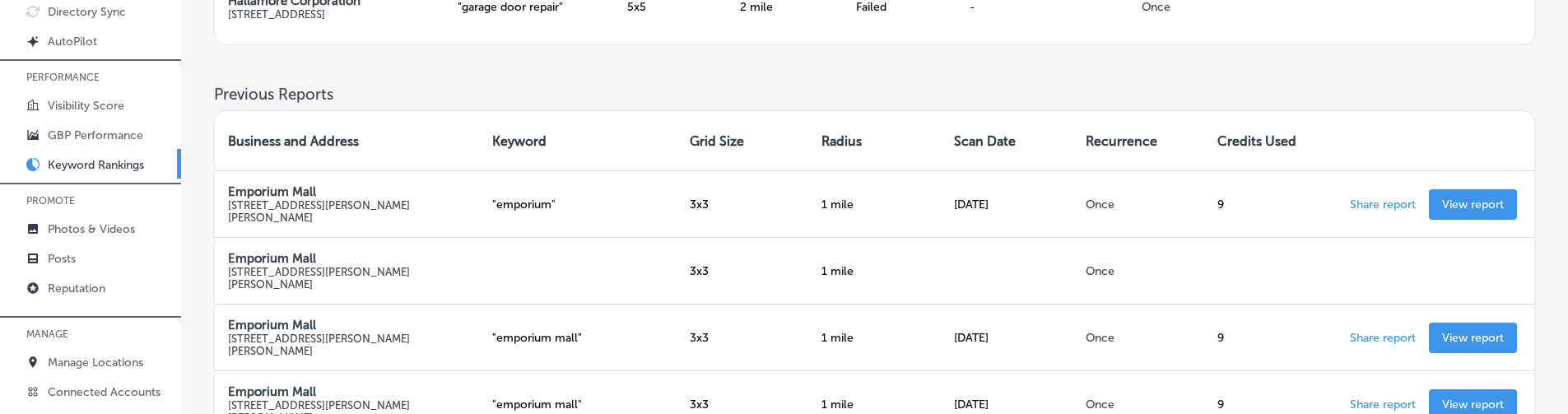
scroll to position [667, 0]
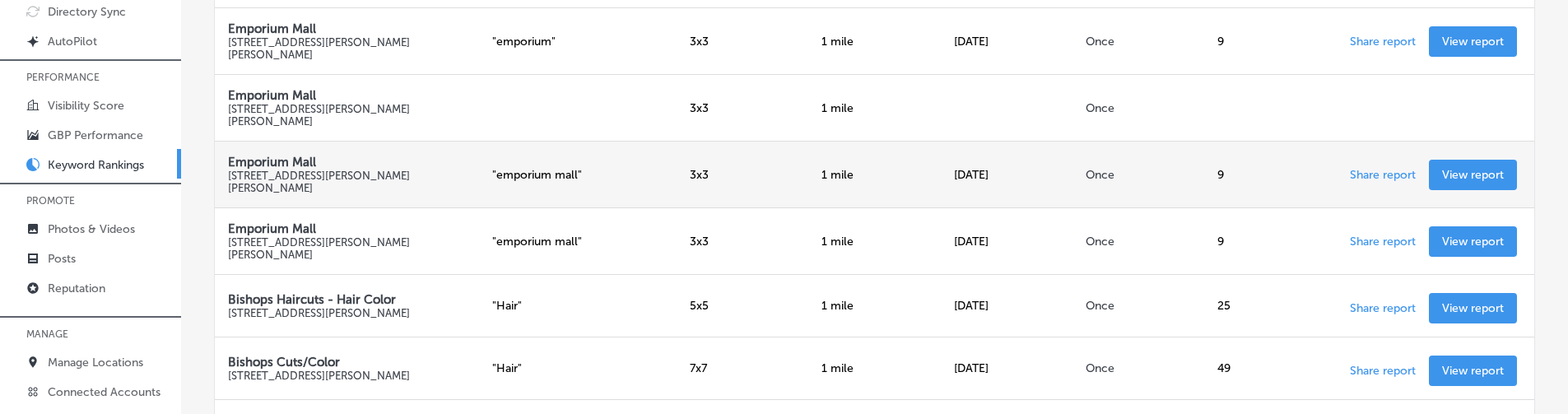
click at [1489, 190] on link "View report" at bounding box center [1473, 175] width 88 height 31
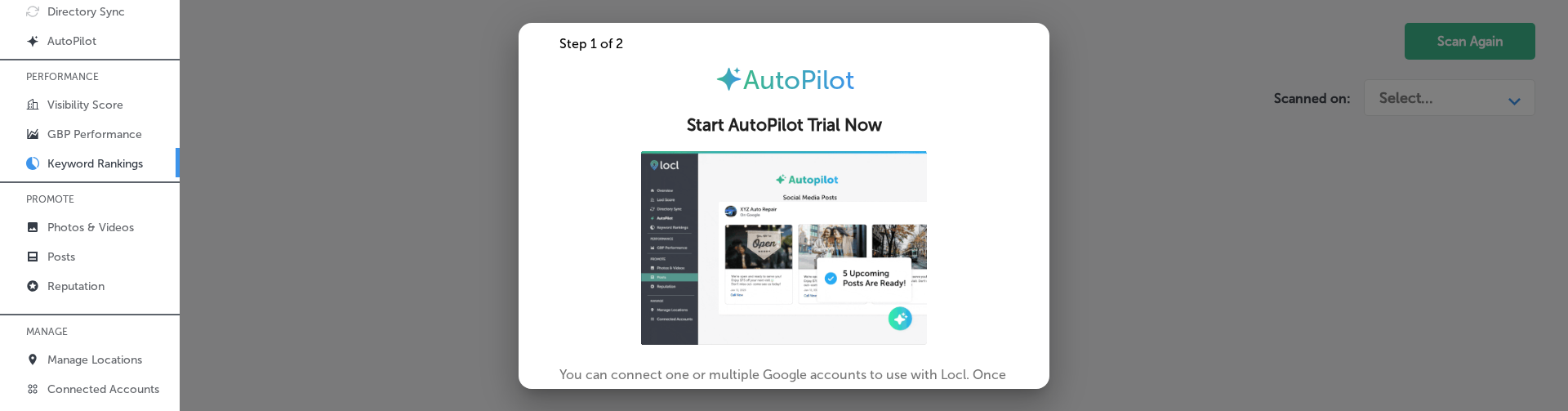
click at [435, 253] on div at bounding box center [784, 206] width 1568 height 411
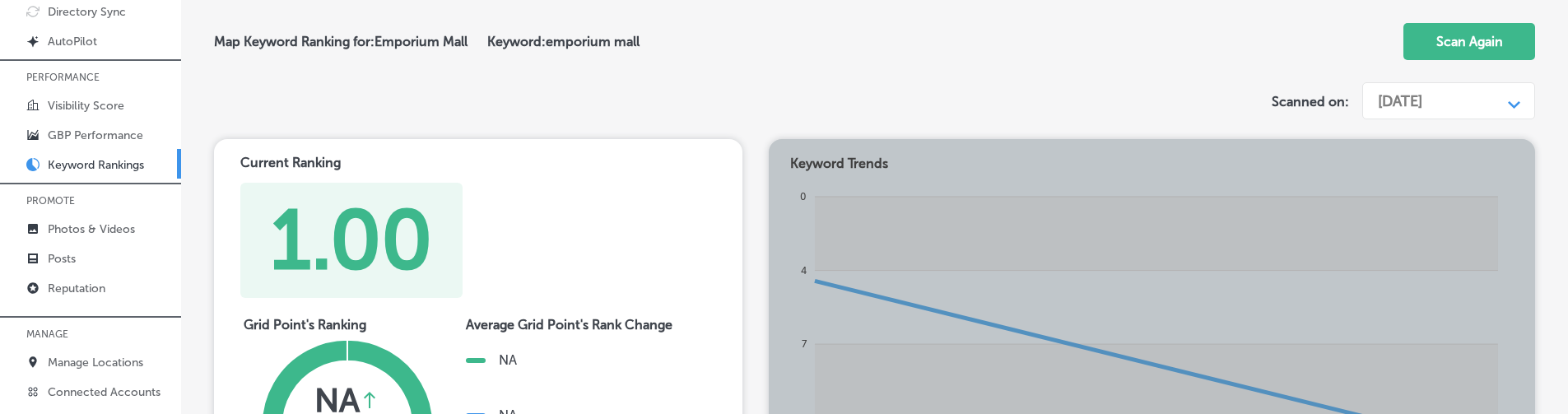
click at [764, 281] on div "Current Ranking 1.00 Grid Point's Ranking NA Average rank change between curren…" at bounding box center [874, 344] width 1321 height 411
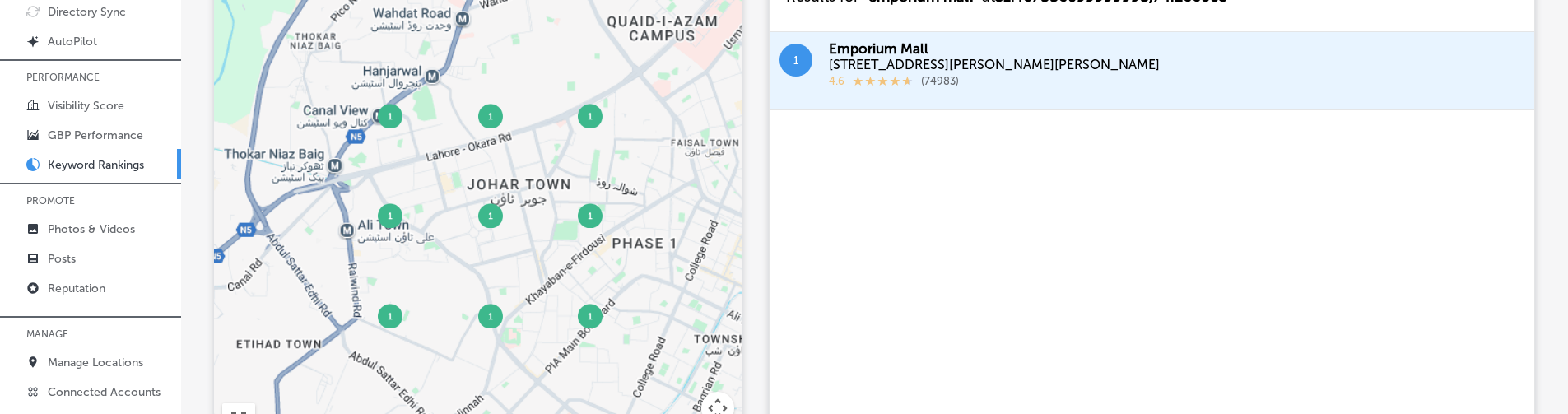
scroll to position [630, 0]
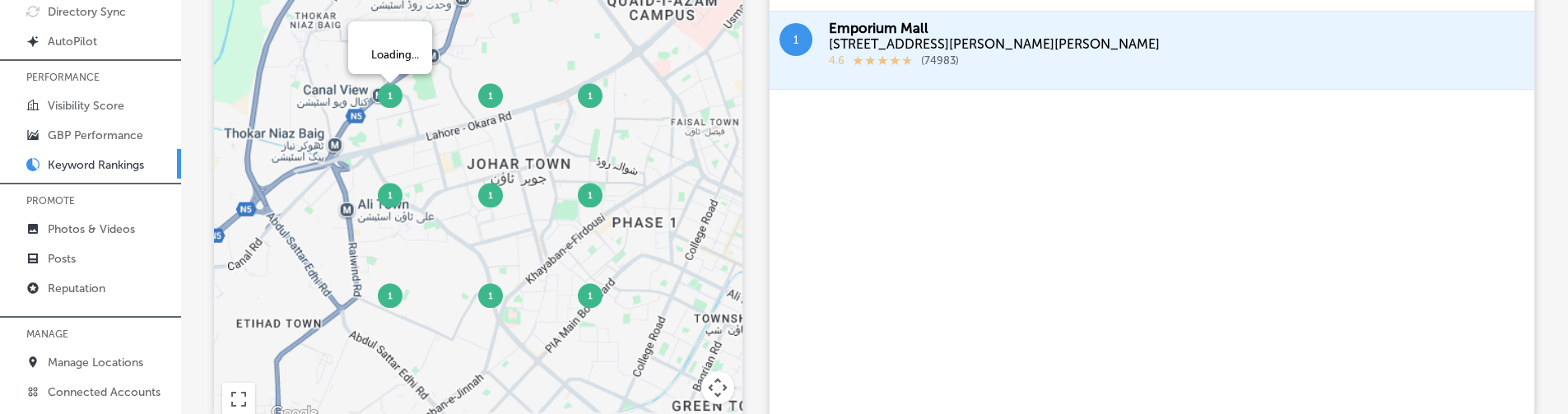
click at [387, 101] on img at bounding box center [390, 95] width 25 height 25
click at [496, 96] on img at bounding box center [491, 95] width 25 height 25
click at [584, 101] on img at bounding box center [591, 95] width 25 height 25
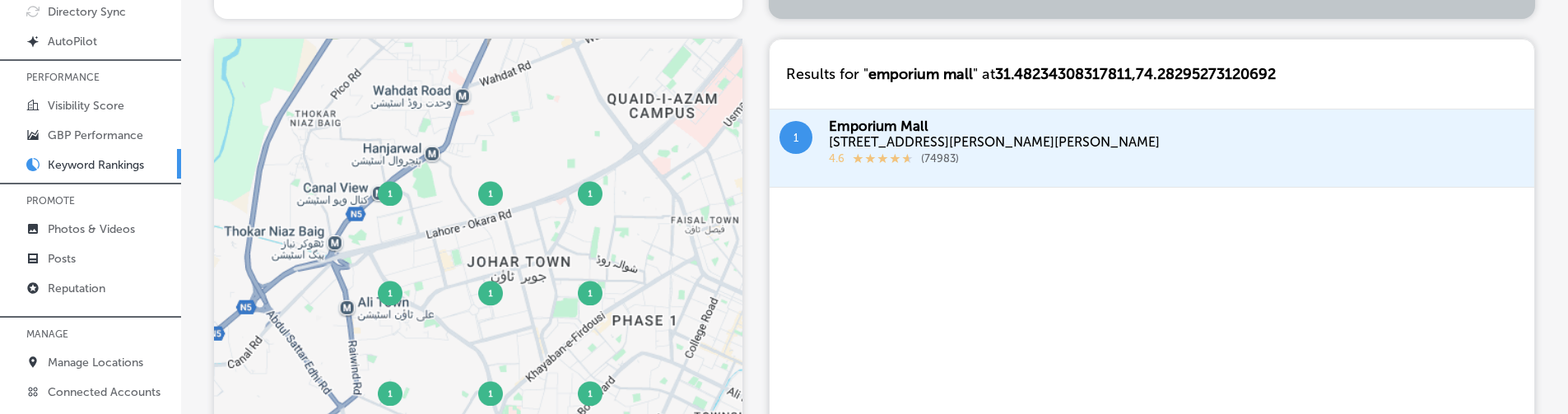
scroll to position [532, 0]
click at [496, 197] on img at bounding box center [491, 193] width 25 height 25
click at [396, 200] on img at bounding box center [390, 193] width 25 height 25
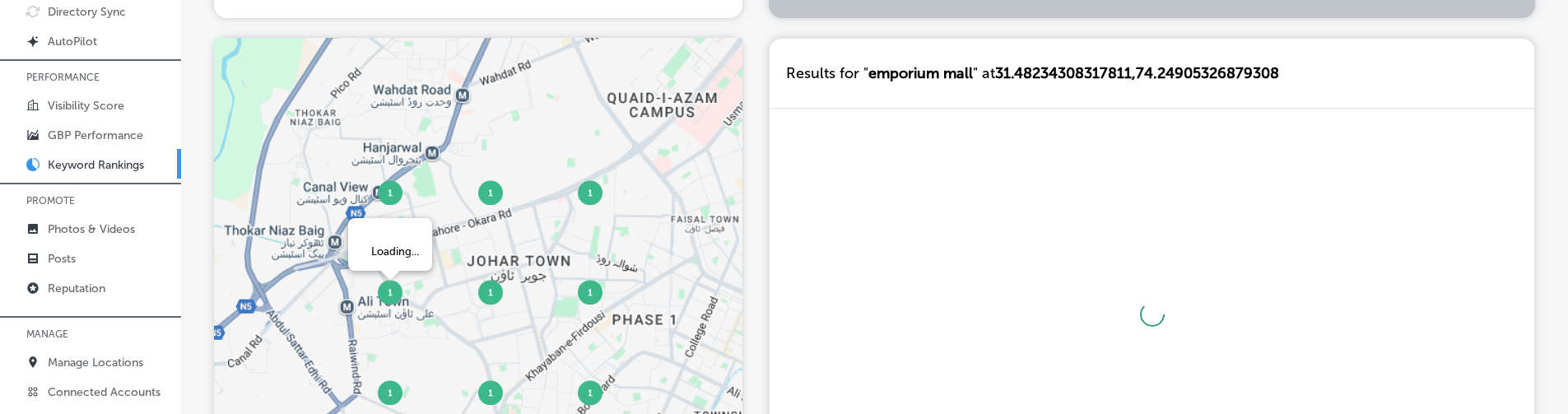
click at [388, 292] on img at bounding box center [390, 292] width 25 height 25
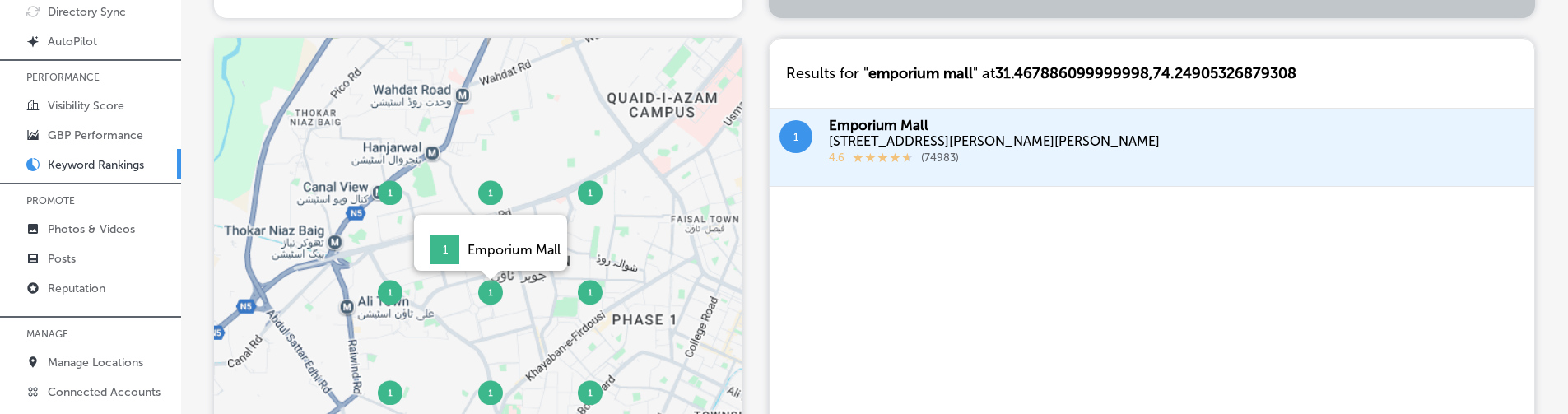
click at [493, 293] on img at bounding box center [491, 292] width 25 height 25
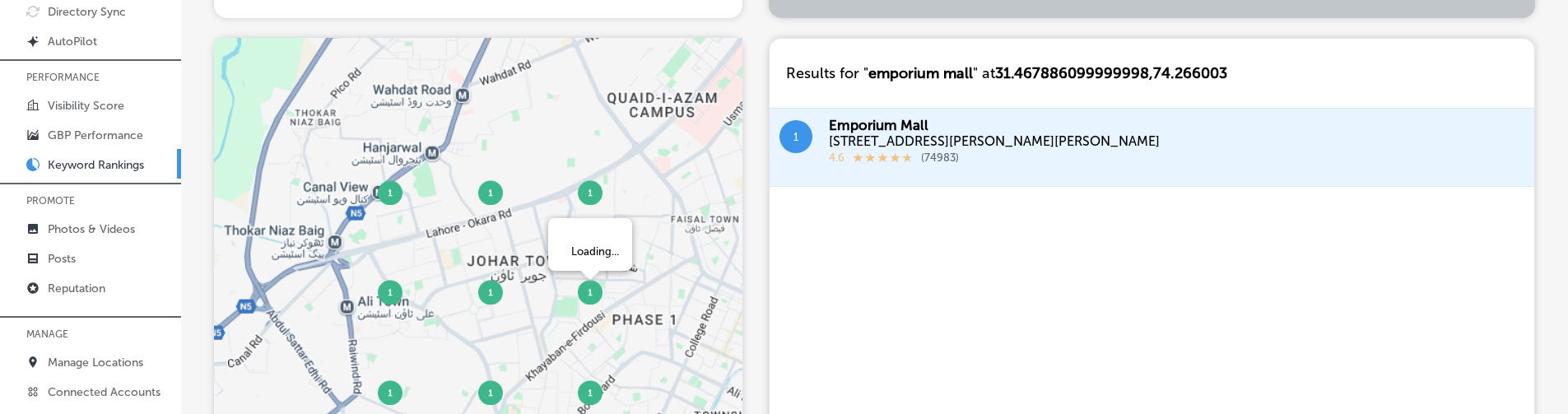
click at [585, 296] on img at bounding box center [591, 292] width 25 height 25
click at [589, 391] on img at bounding box center [591, 393] width 25 height 25
click at [496, 391] on img at bounding box center [491, 393] width 25 height 25
click at [394, 394] on img at bounding box center [390, 393] width 25 height 25
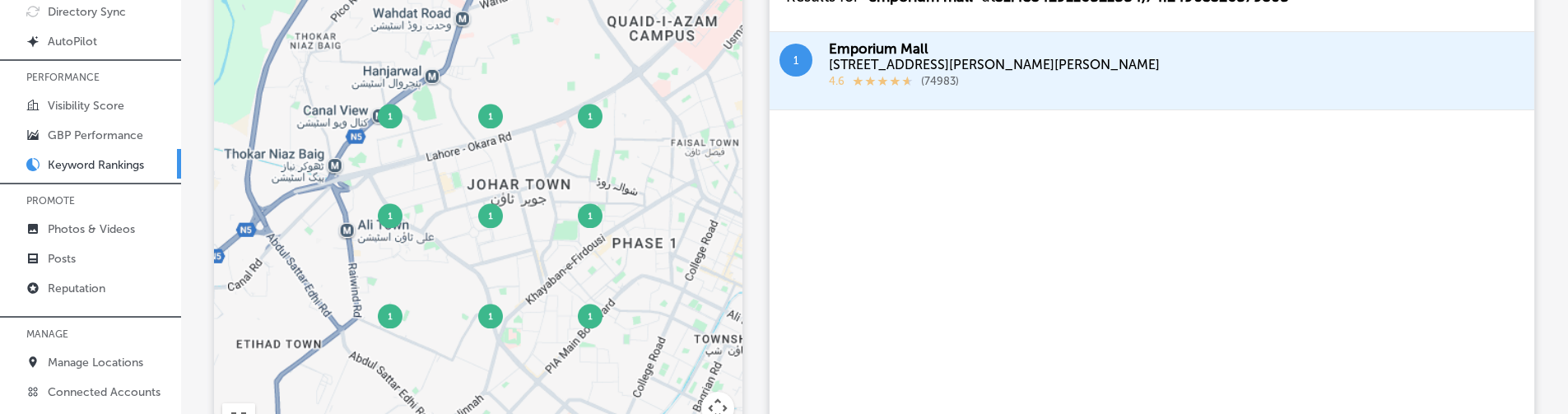
scroll to position [0, 0]
